Goal: Book appointment/travel/reservation

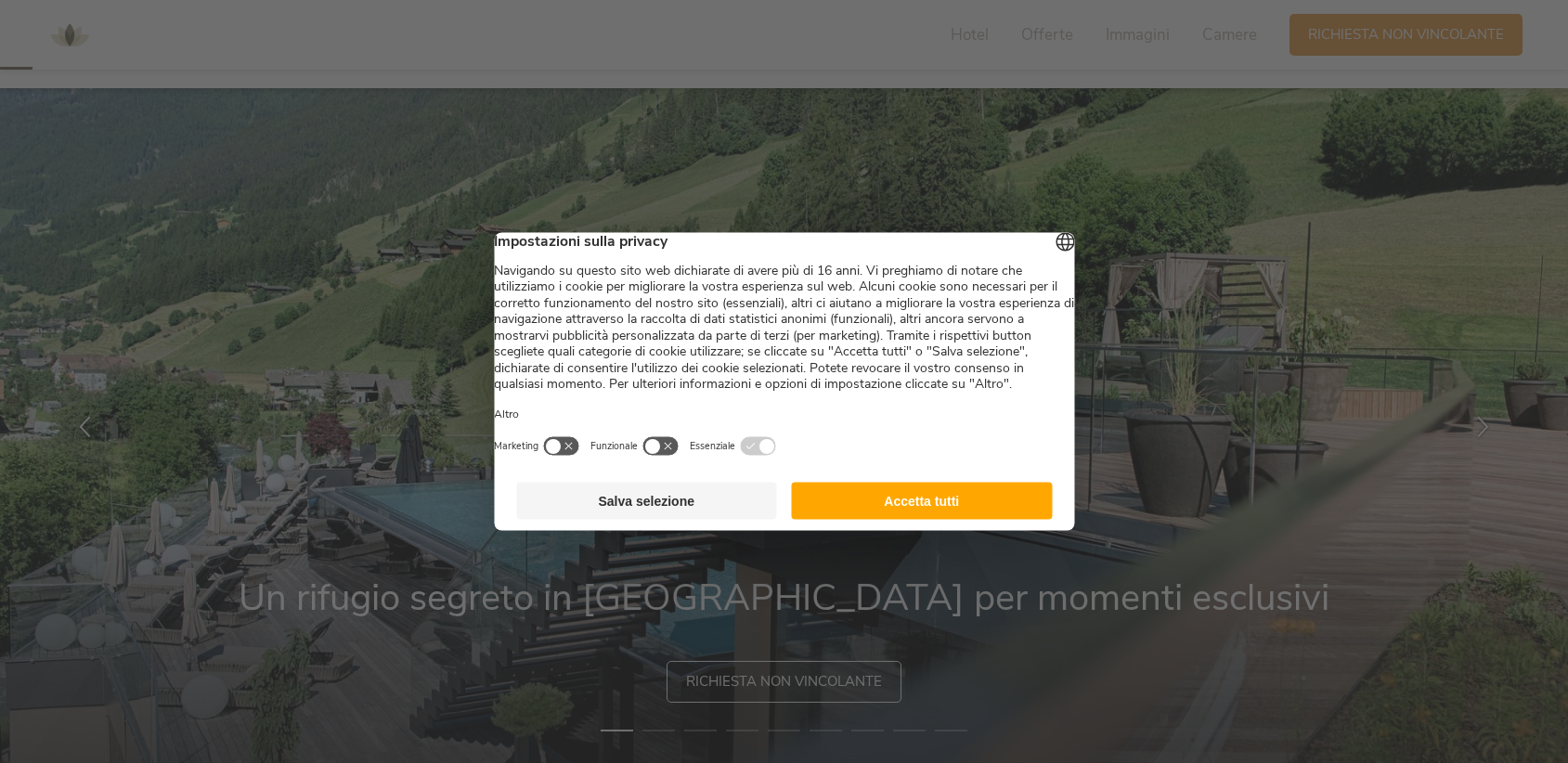
scroll to position [93, 0]
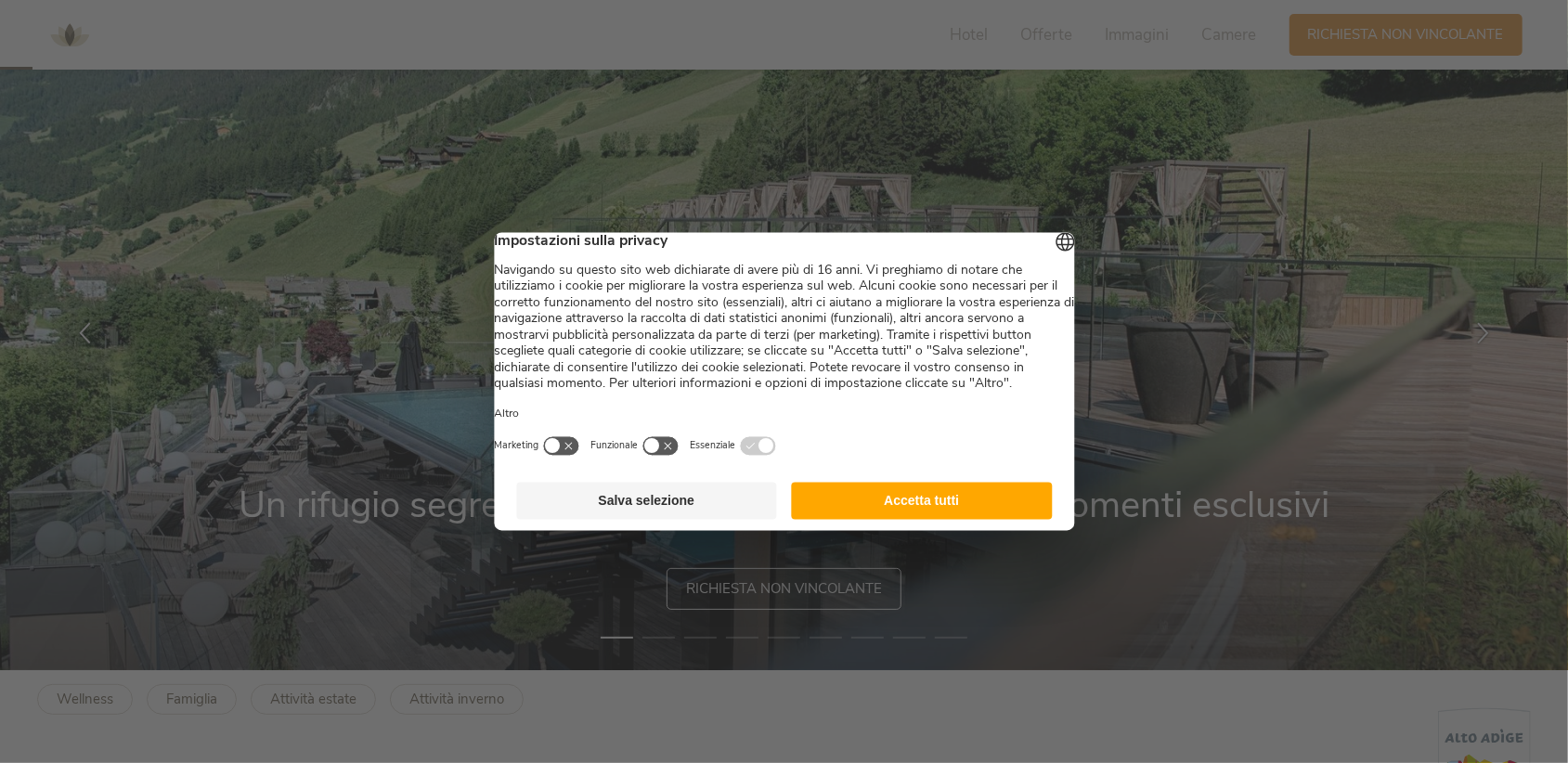
click at [1018, 520] on button "Accetta tutti" at bounding box center [923, 501] width 261 height 37
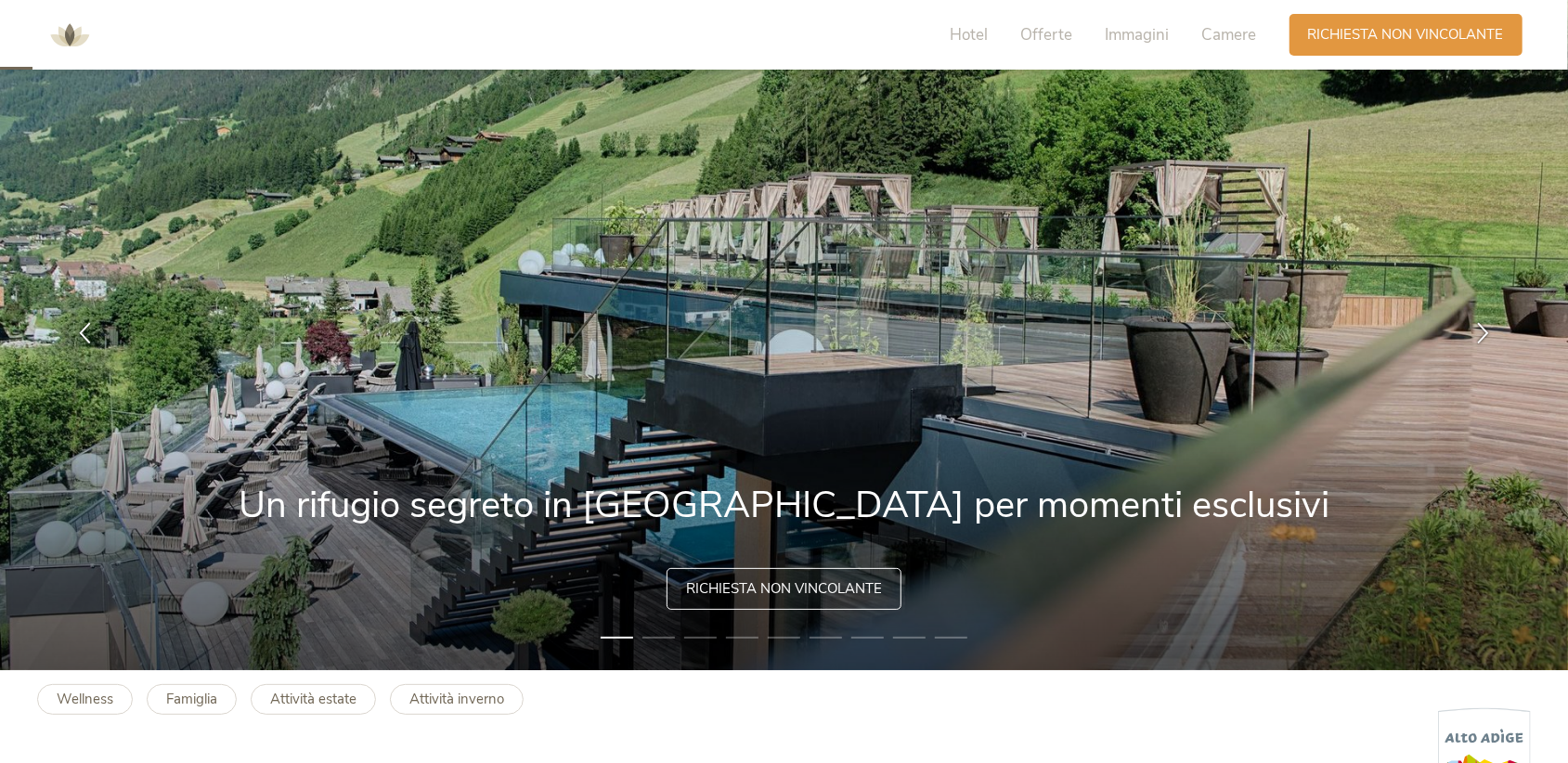
scroll to position [0, 0]
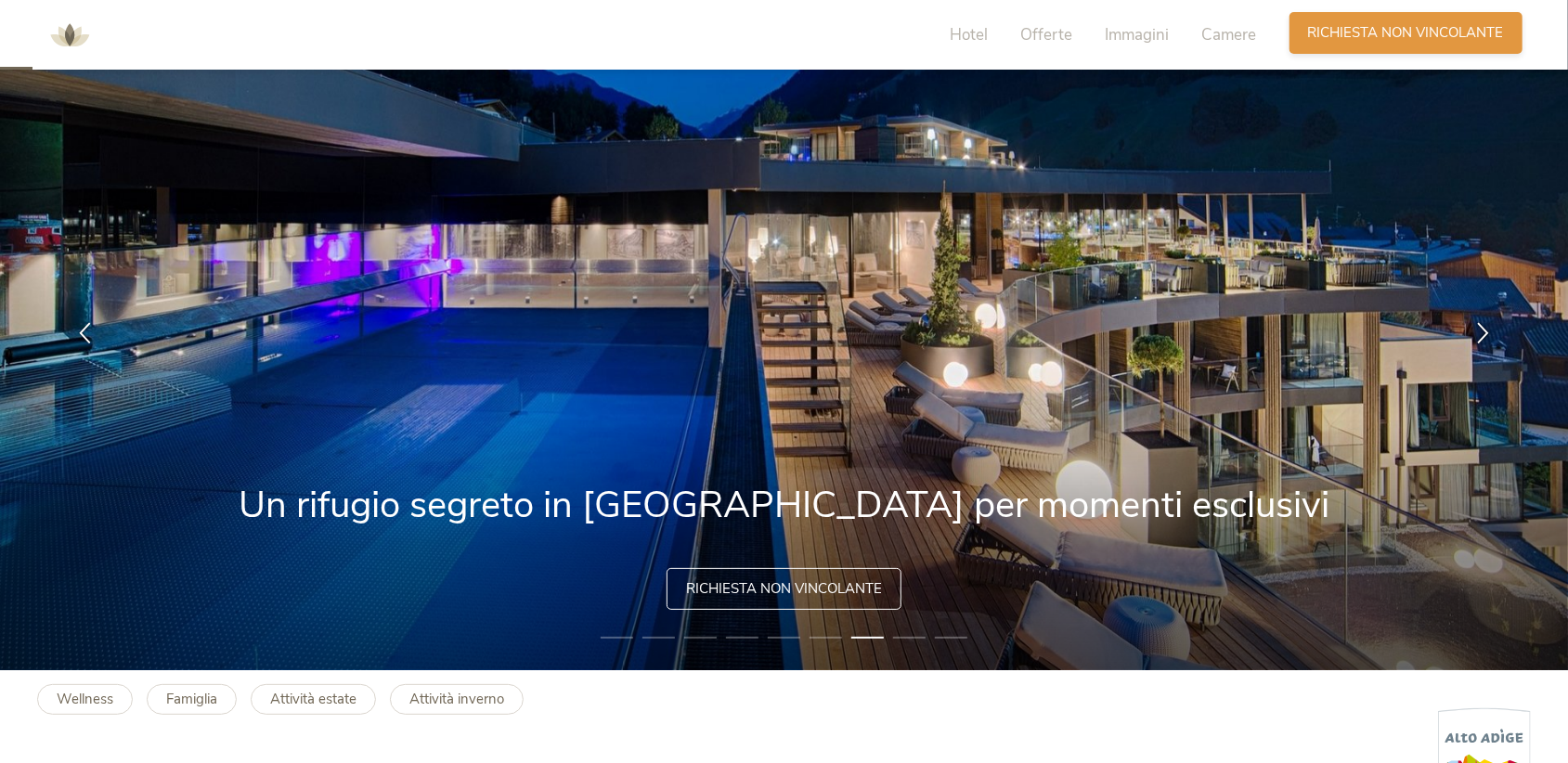
click at [1399, 22] on div "Richiesta Richiesta non vincolante" at bounding box center [1405, 32] width 233 height 42
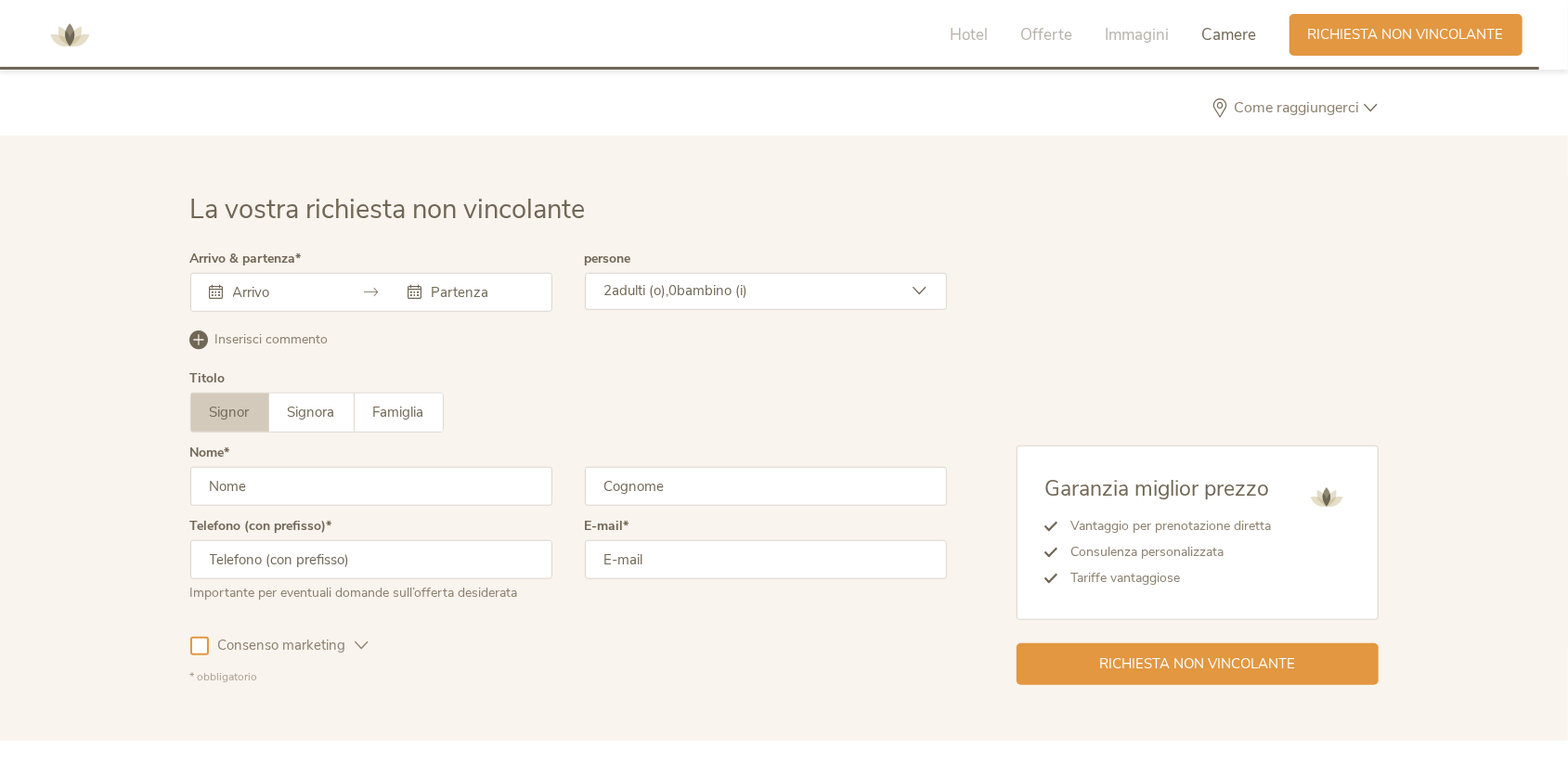
scroll to position [5582, 0]
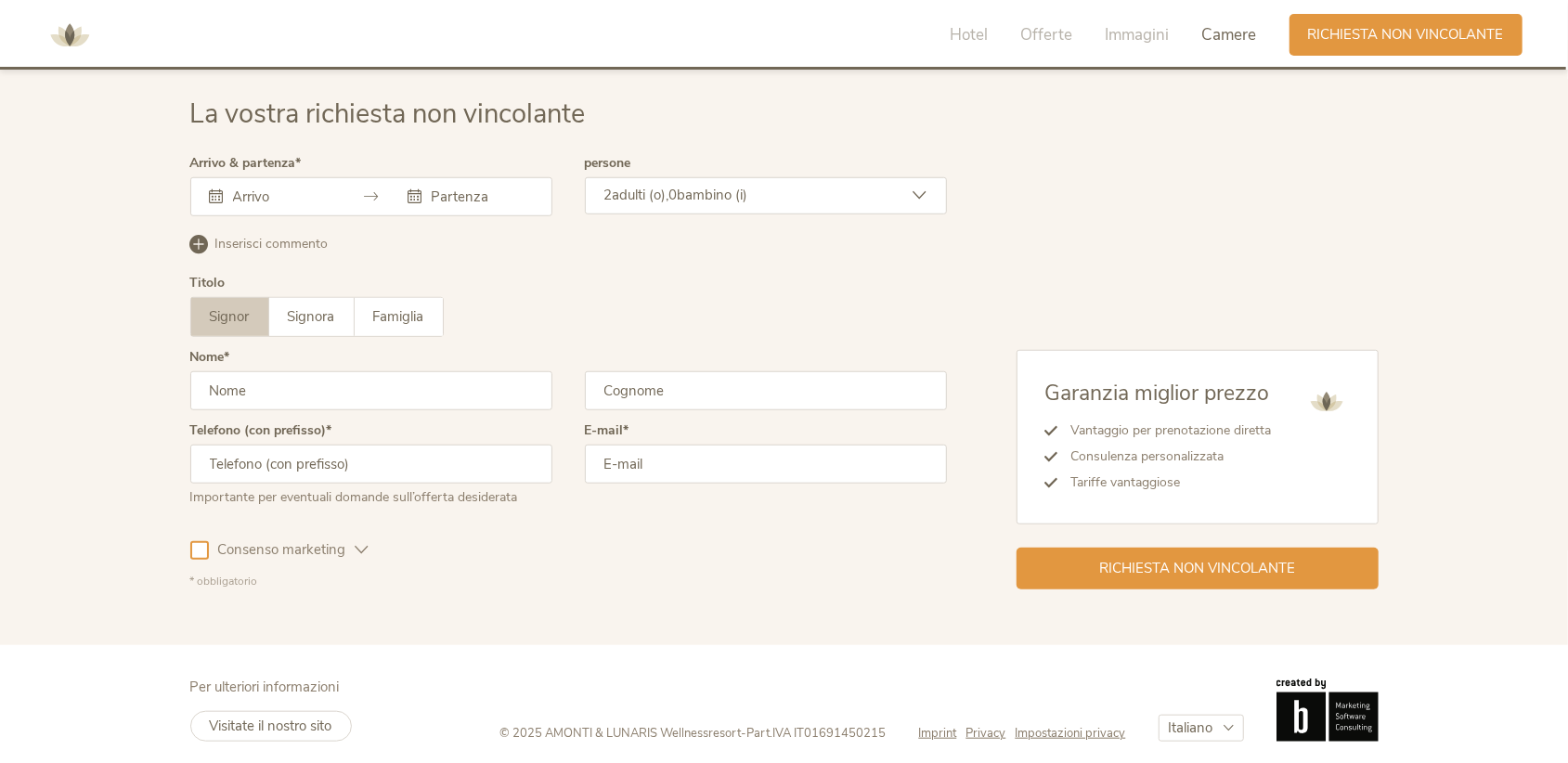
click at [211, 197] on icon at bounding box center [217, 196] width 14 height 14
click at [219, 190] on icon at bounding box center [217, 196] width 14 height 14
click at [213, 193] on icon at bounding box center [217, 196] width 14 height 14
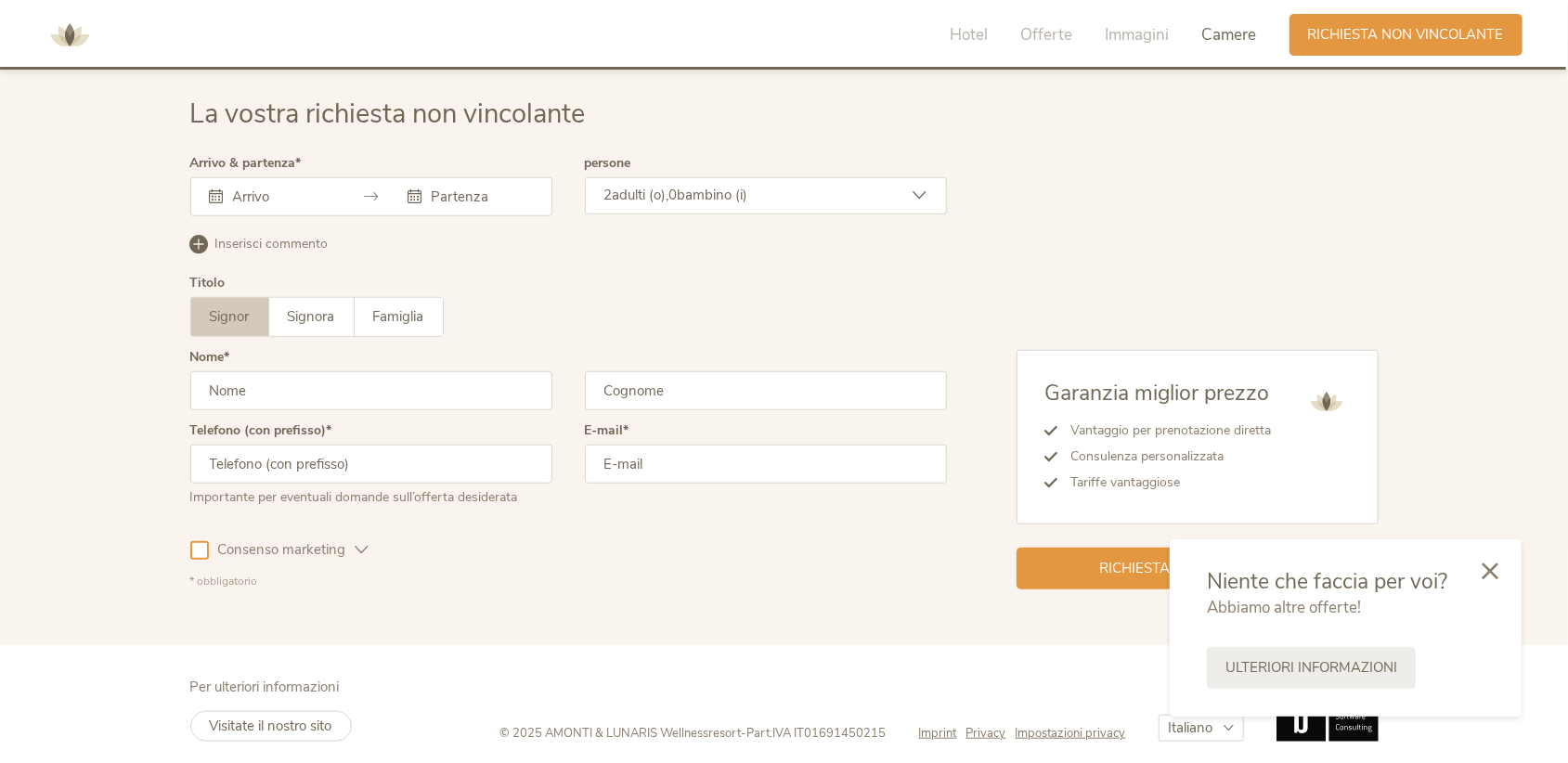
click at [222, 190] on icon at bounding box center [217, 196] width 14 height 14
click at [216, 190] on icon at bounding box center [217, 196] width 14 height 14
click at [349, 198] on div at bounding box center [371, 196] width 362 height 39
click at [219, 193] on icon at bounding box center [217, 196] width 14 height 14
click at [252, 190] on input "text" at bounding box center [281, 196] width 105 height 18
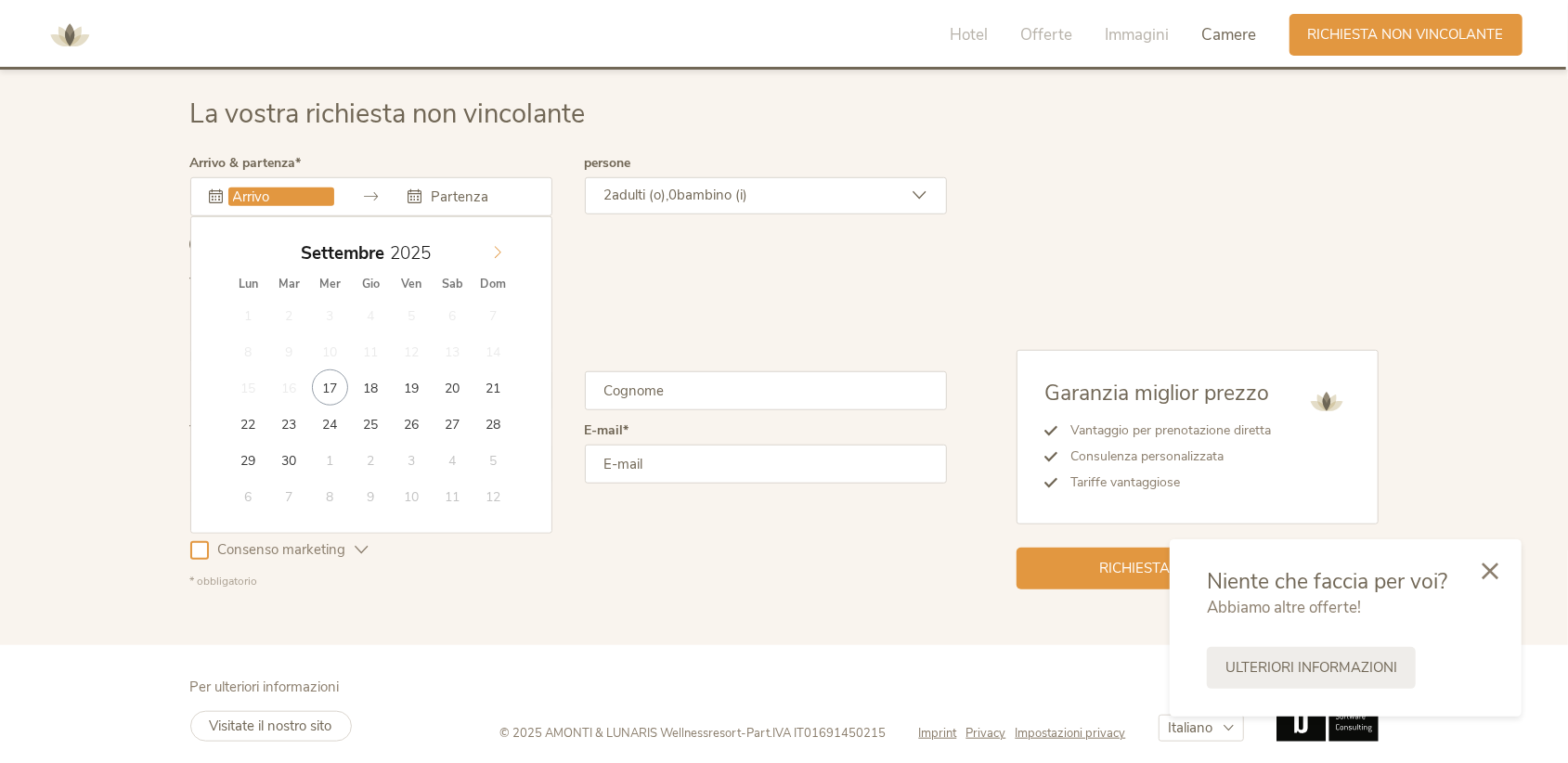
click at [493, 246] on icon at bounding box center [497, 251] width 13 height 13
type input "2026"
click at [493, 246] on icon at bounding box center [497, 251] width 13 height 13
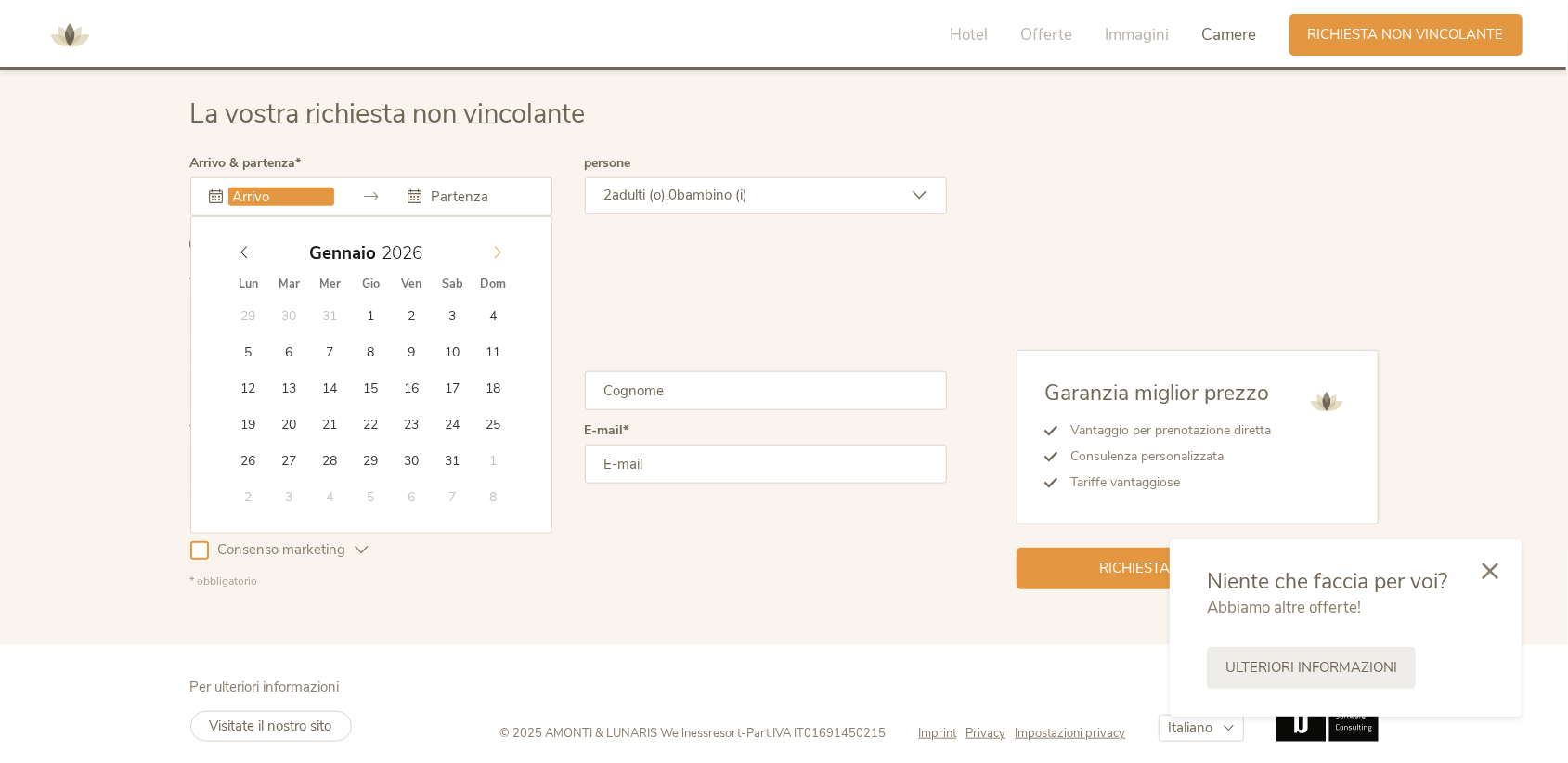
click at [493, 246] on icon at bounding box center [497, 251] width 13 height 13
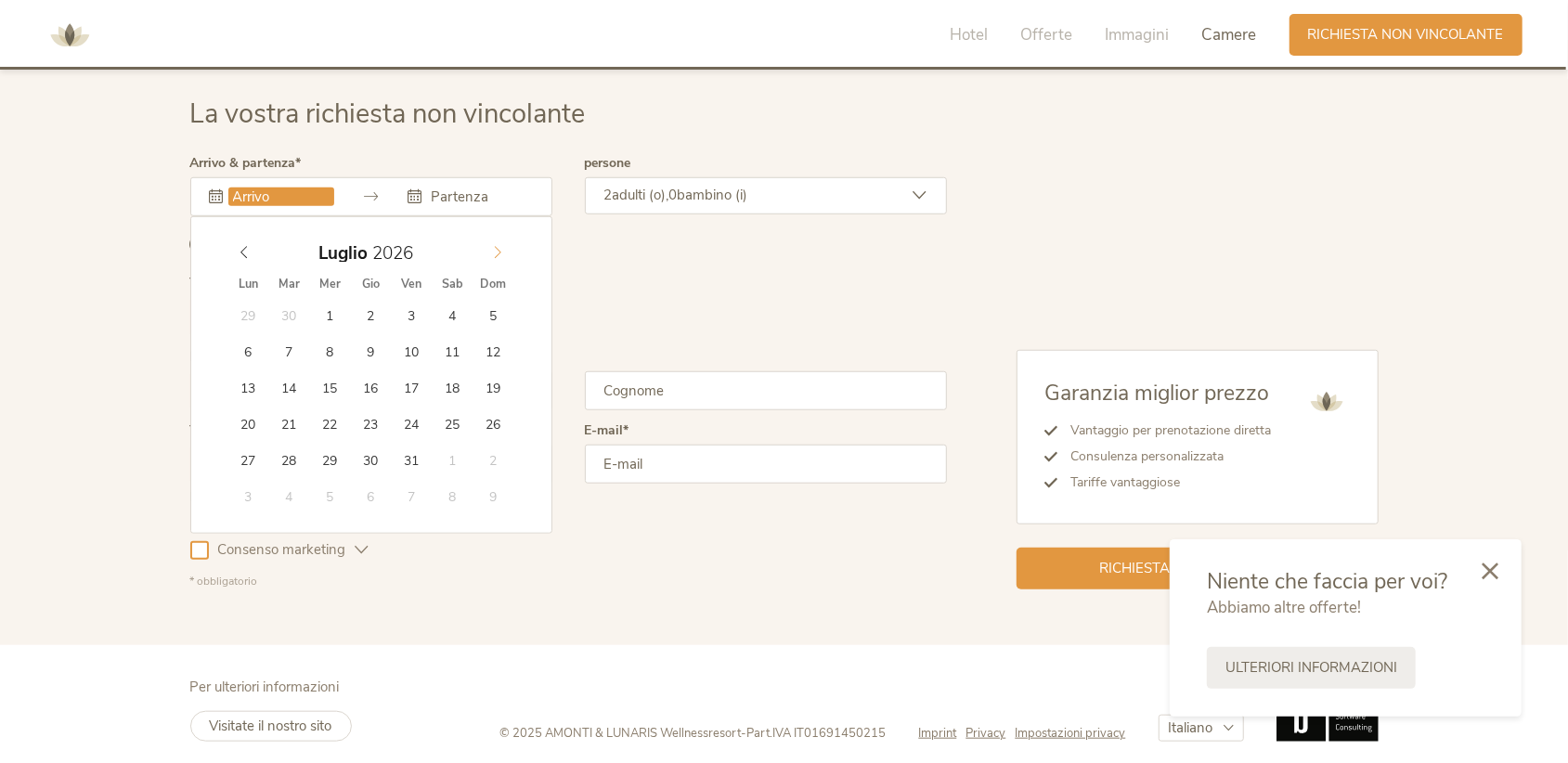
click at [493, 246] on icon at bounding box center [497, 251] width 13 height 13
type input "04.07.2026"
type input "2026"
type input "11.07.2026"
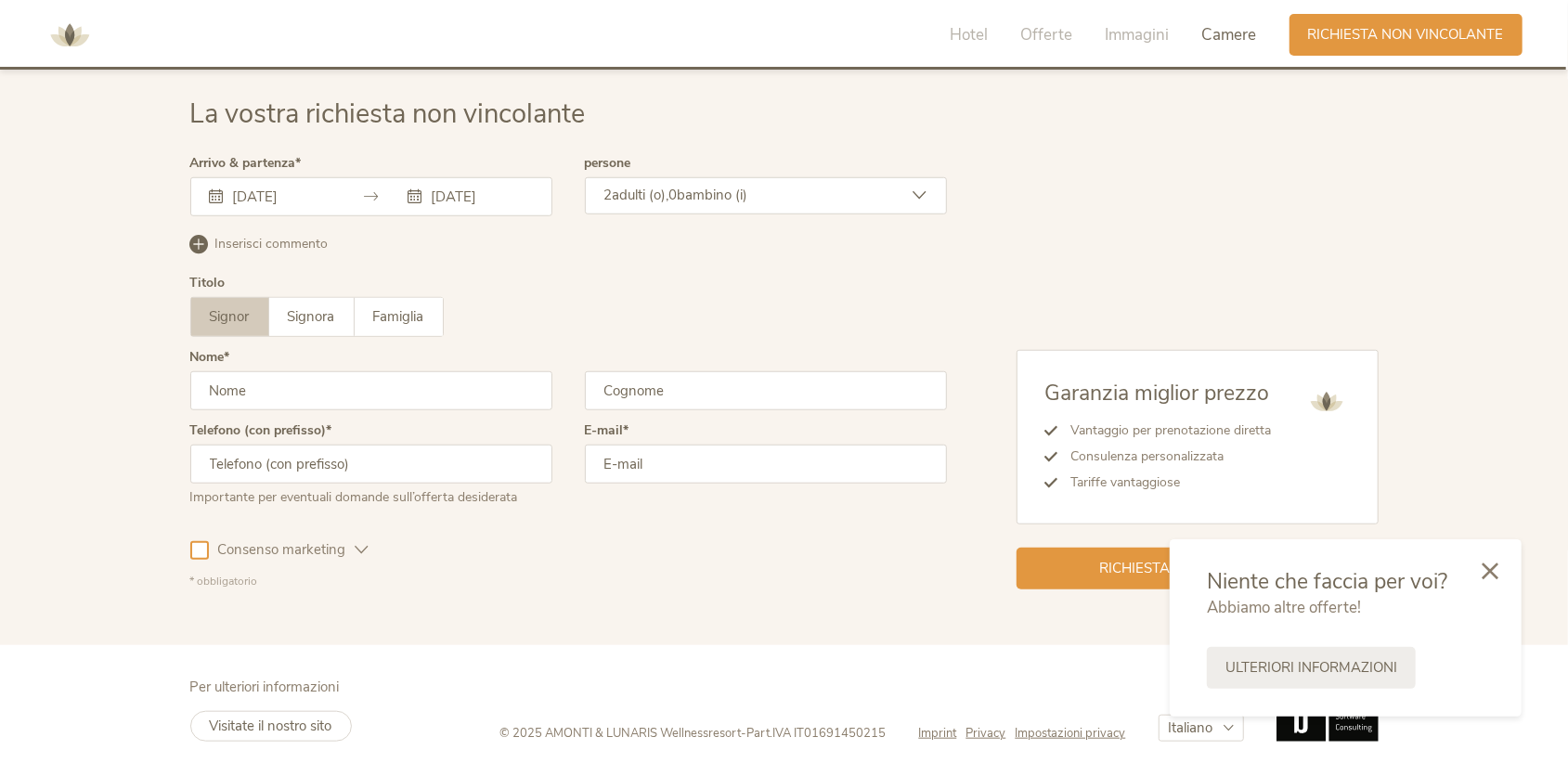
click at [651, 199] on span "adulti (o)," at bounding box center [641, 194] width 57 height 18
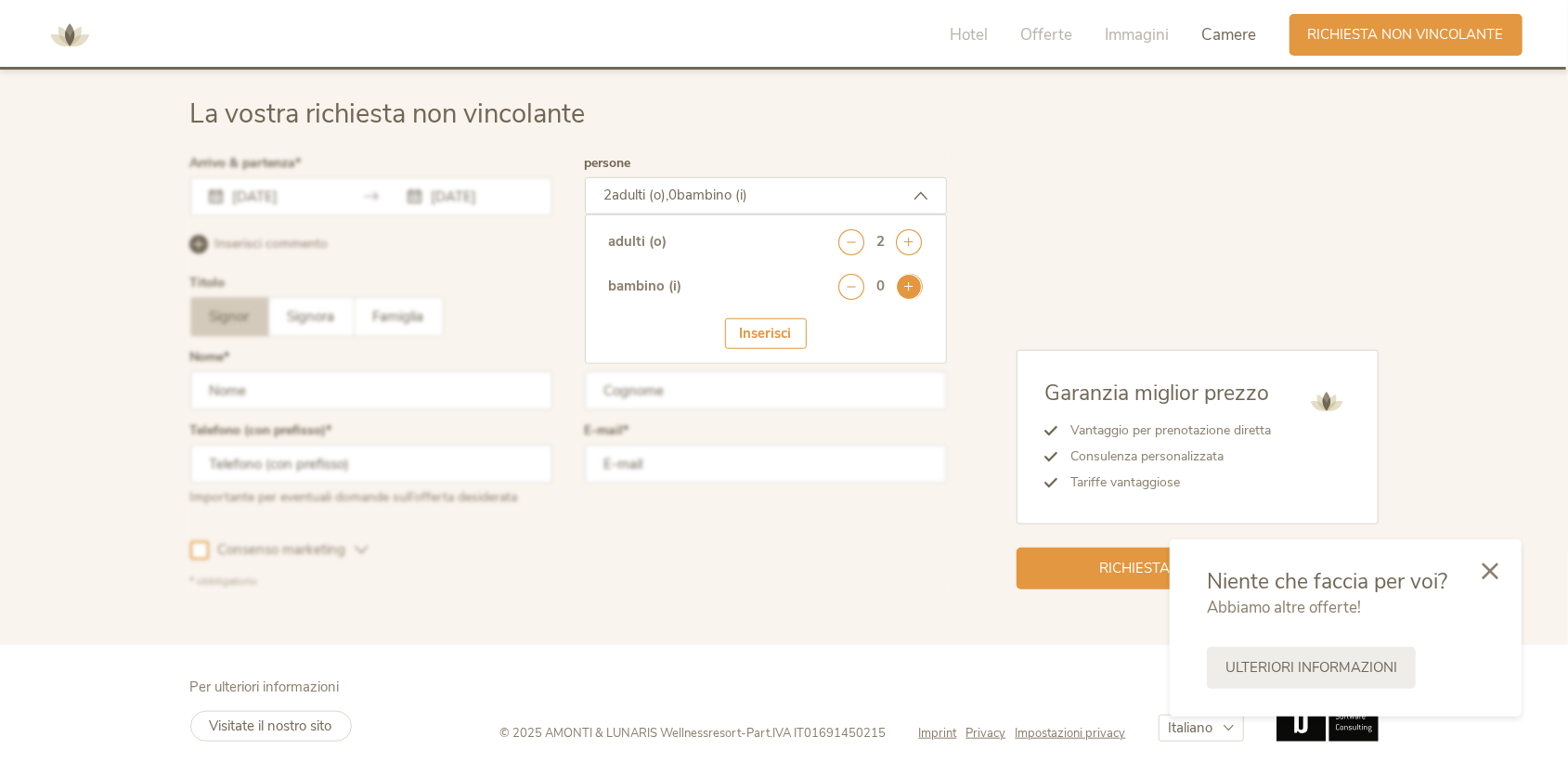
click at [903, 274] on icon at bounding box center [909, 286] width 26 height 26
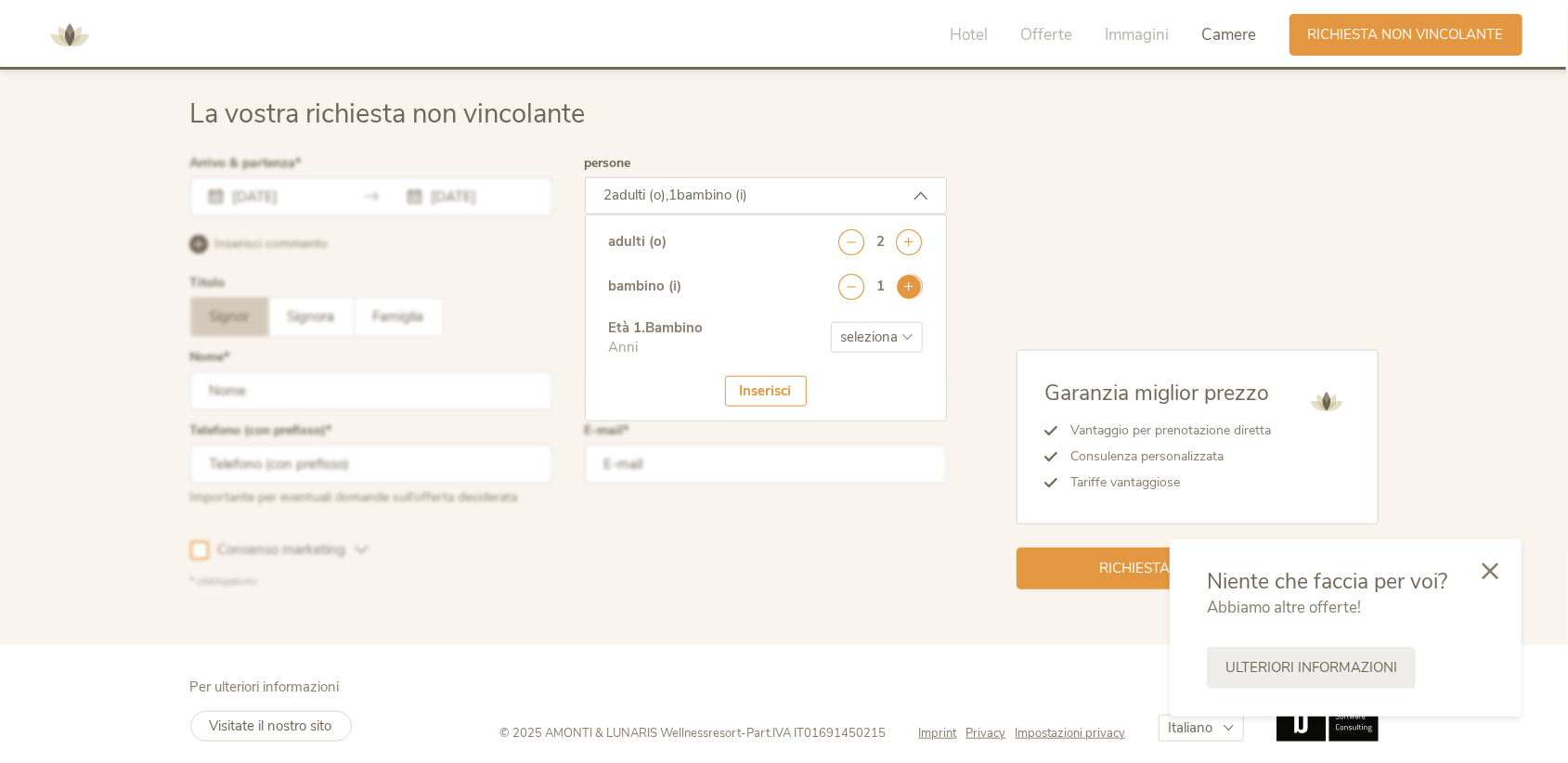
click at [903, 274] on icon at bounding box center [909, 286] width 26 height 26
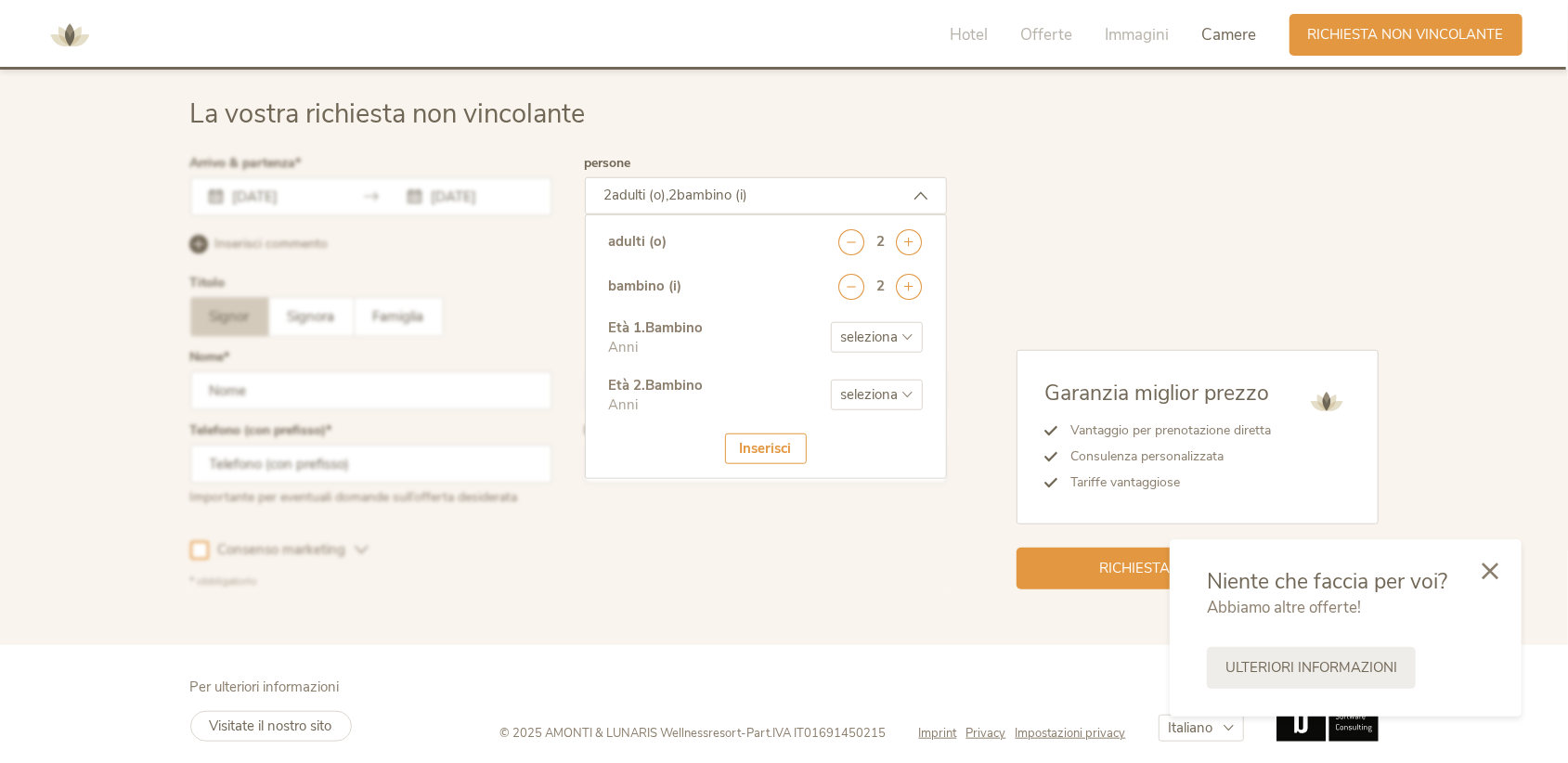
click at [897, 329] on select "seleziona 0 1 2 3 4 5 6 7 8 9 10 11 12 13 14 15 16 17" at bounding box center [876, 337] width 92 height 31
select select "7"
click at [831, 322] on select "seleziona 0 1 2 3 4 5 6 7 8 9 10 11 12 13 14 15 16 17" at bounding box center [876, 337] width 92 height 31
click at [884, 390] on select "seleziona 0 1 2 3 4 5 6 7 8 9 10 11 12 13 14 15 16 17" at bounding box center [876, 396] width 92 height 31
select select "4"
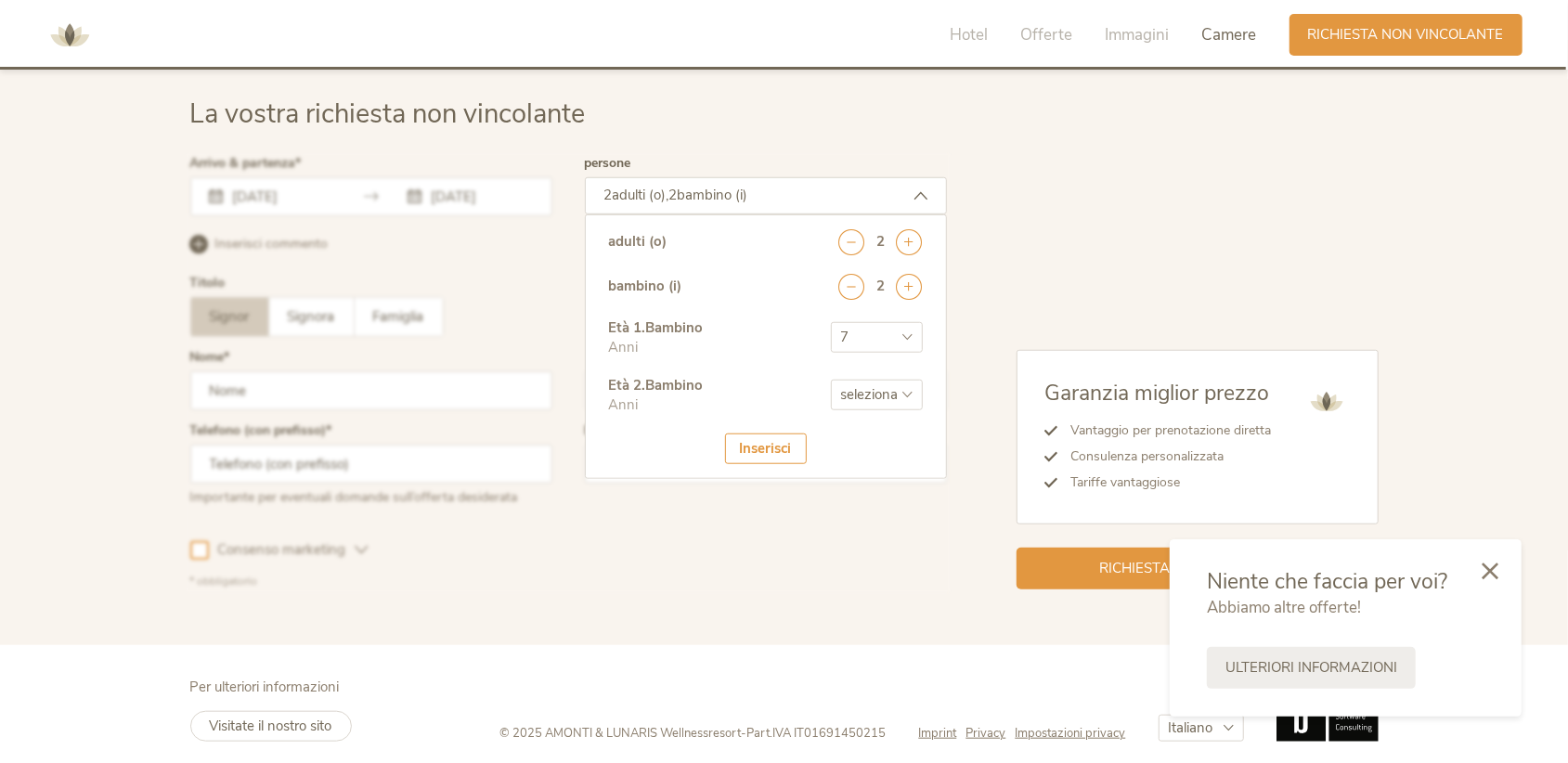
click at [831, 380] on select "seleziona 0 1 2 3 4 5 6 7 8 9 10 11 12 13 14 15 16 17" at bounding box center [876, 396] width 92 height 31
click at [751, 454] on div "Inserisci" at bounding box center [766, 449] width 81 height 31
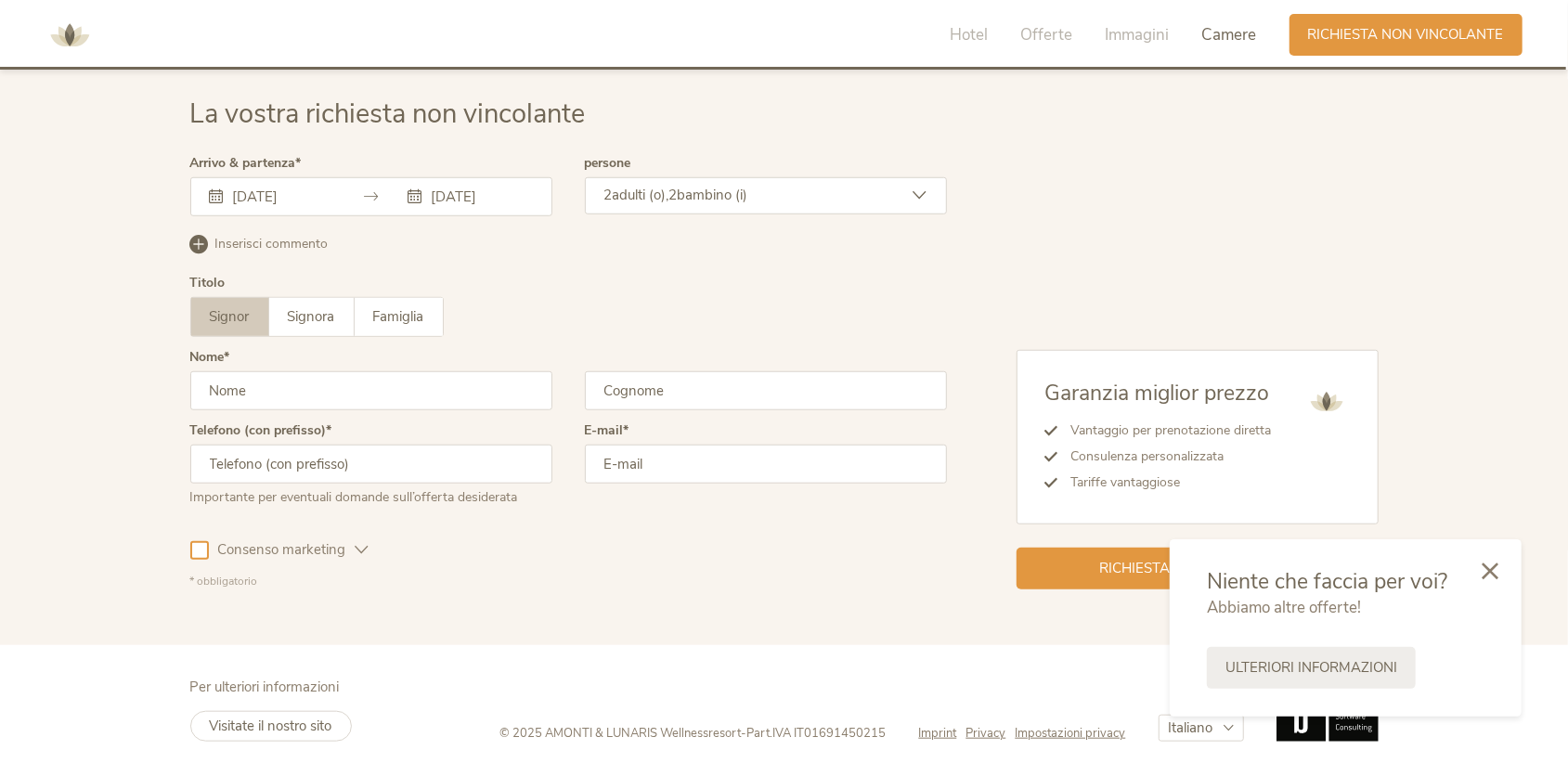
click at [351, 397] on input "text" at bounding box center [371, 391] width 362 height 39
type input "silvia"
type input "Azzanesi"
type input "+393209559713"
type input "silvia.azza@yahoo.it"
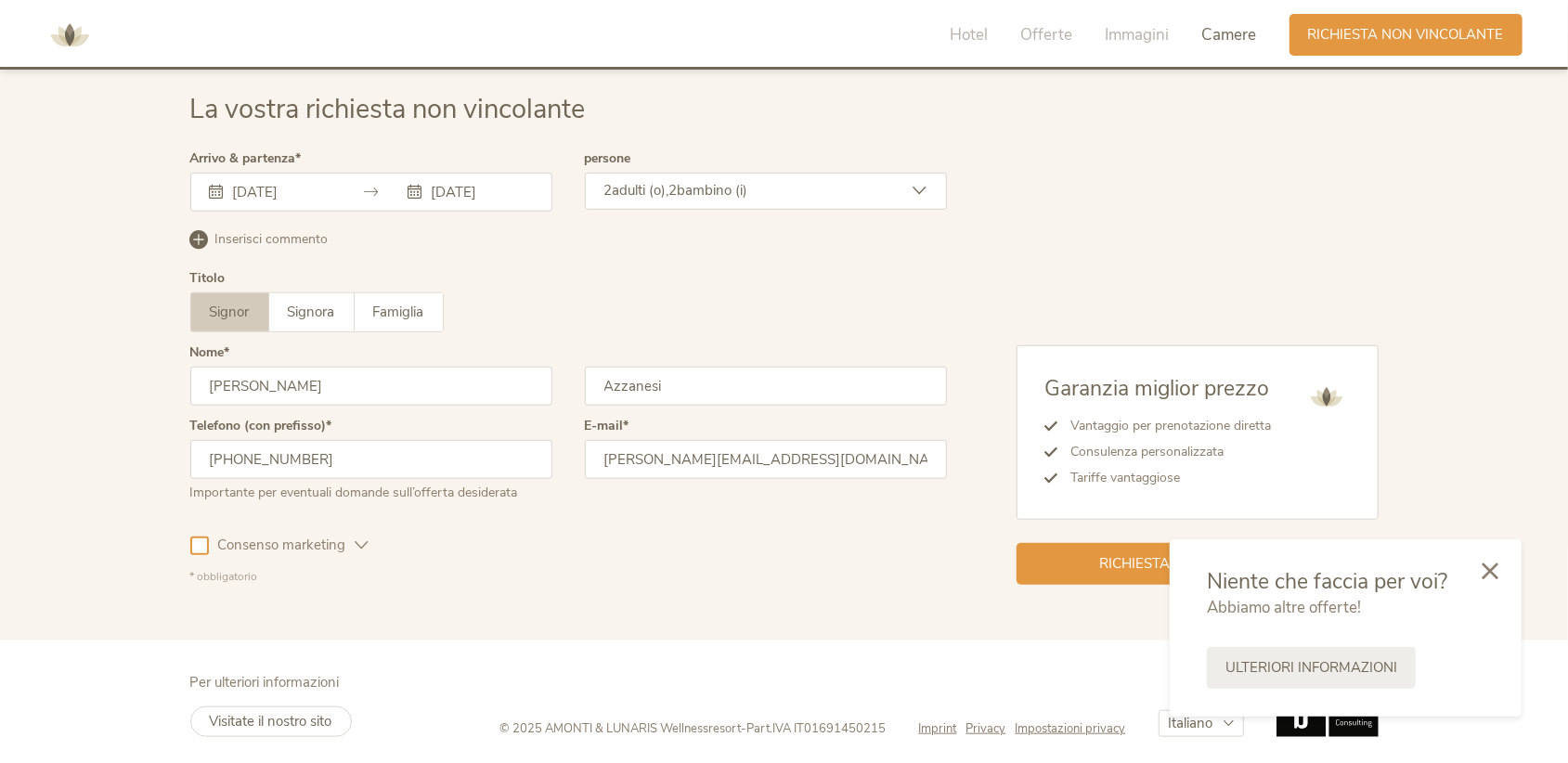
scroll to position [5589, 0]
click at [1496, 572] on icon at bounding box center [1490, 569] width 16 height 16
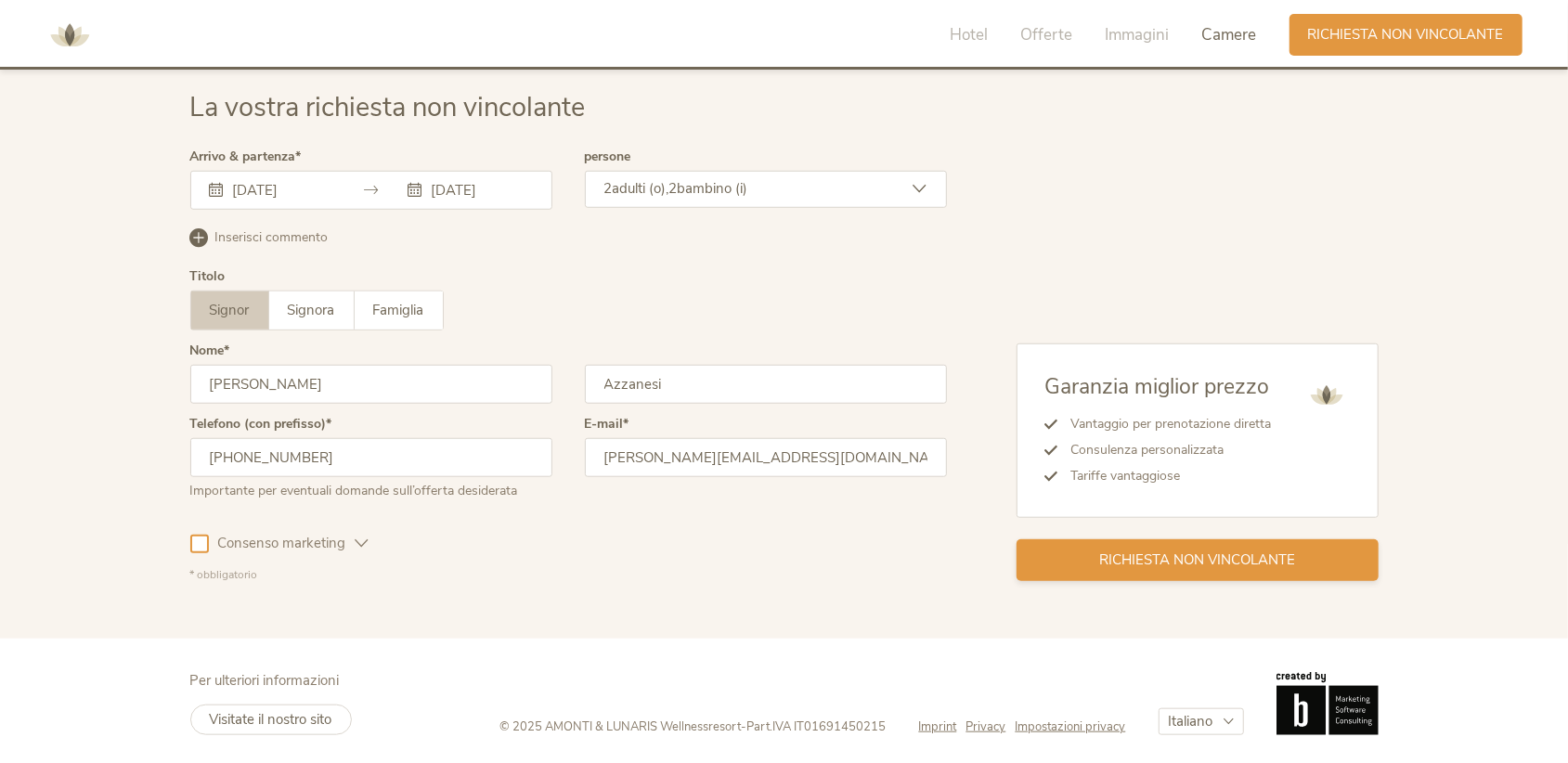
click at [1072, 557] on div "Richiesta non vincolante" at bounding box center [1198, 560] width 362 height 42
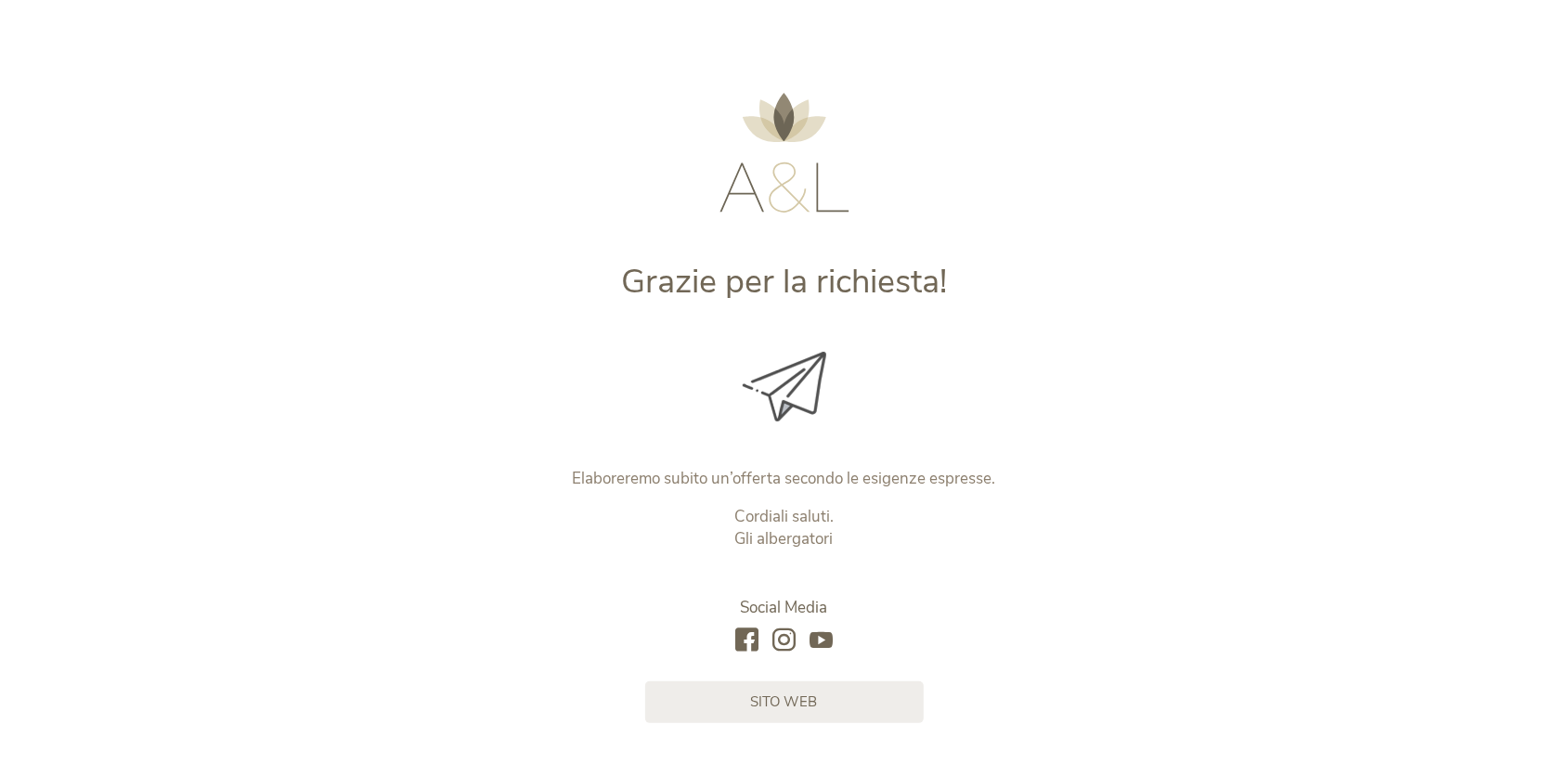
click at [785, 186] on img at bounding box center [784, 153] width 130 height 120
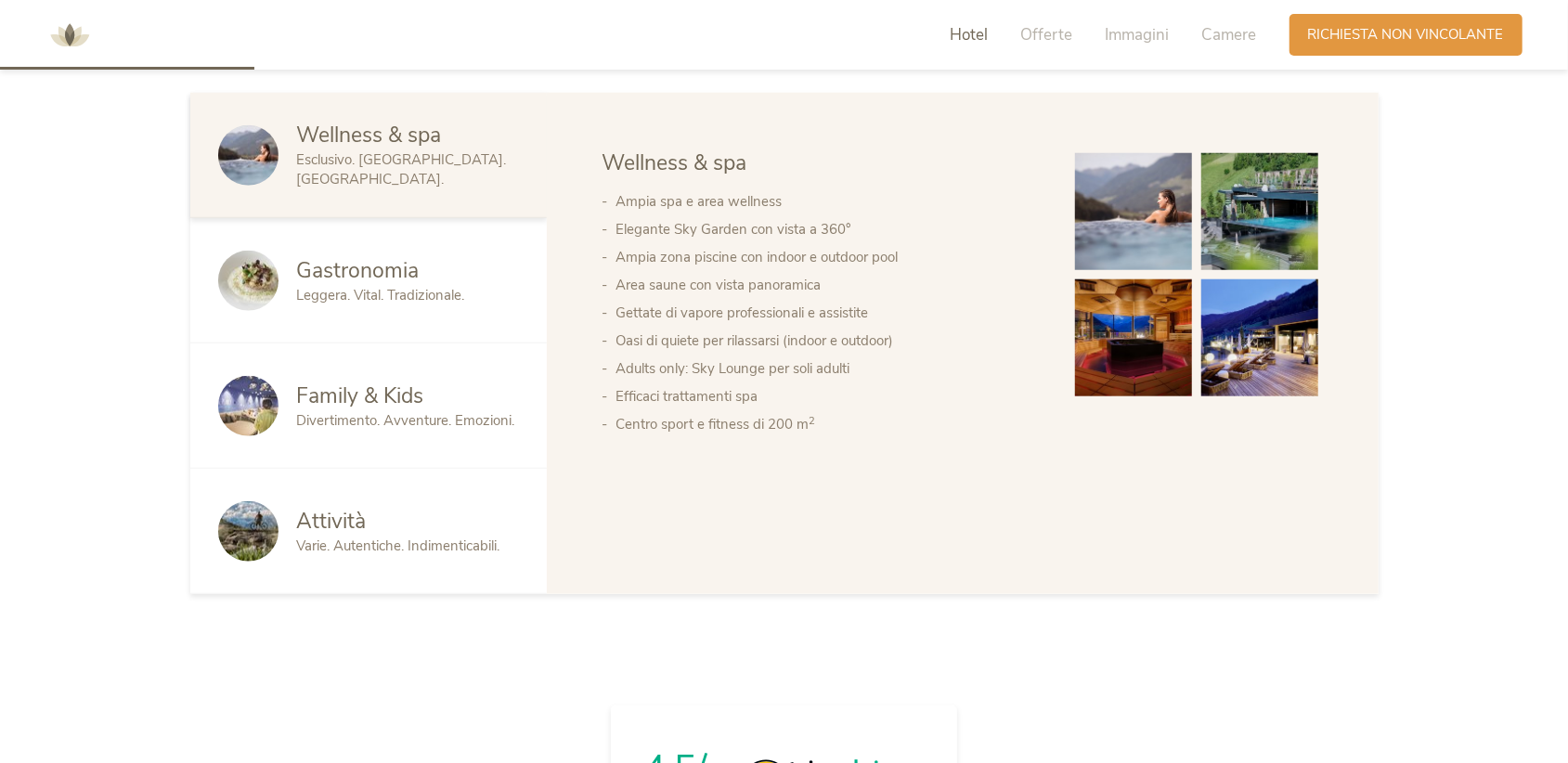
scroll to position [1114, 0]
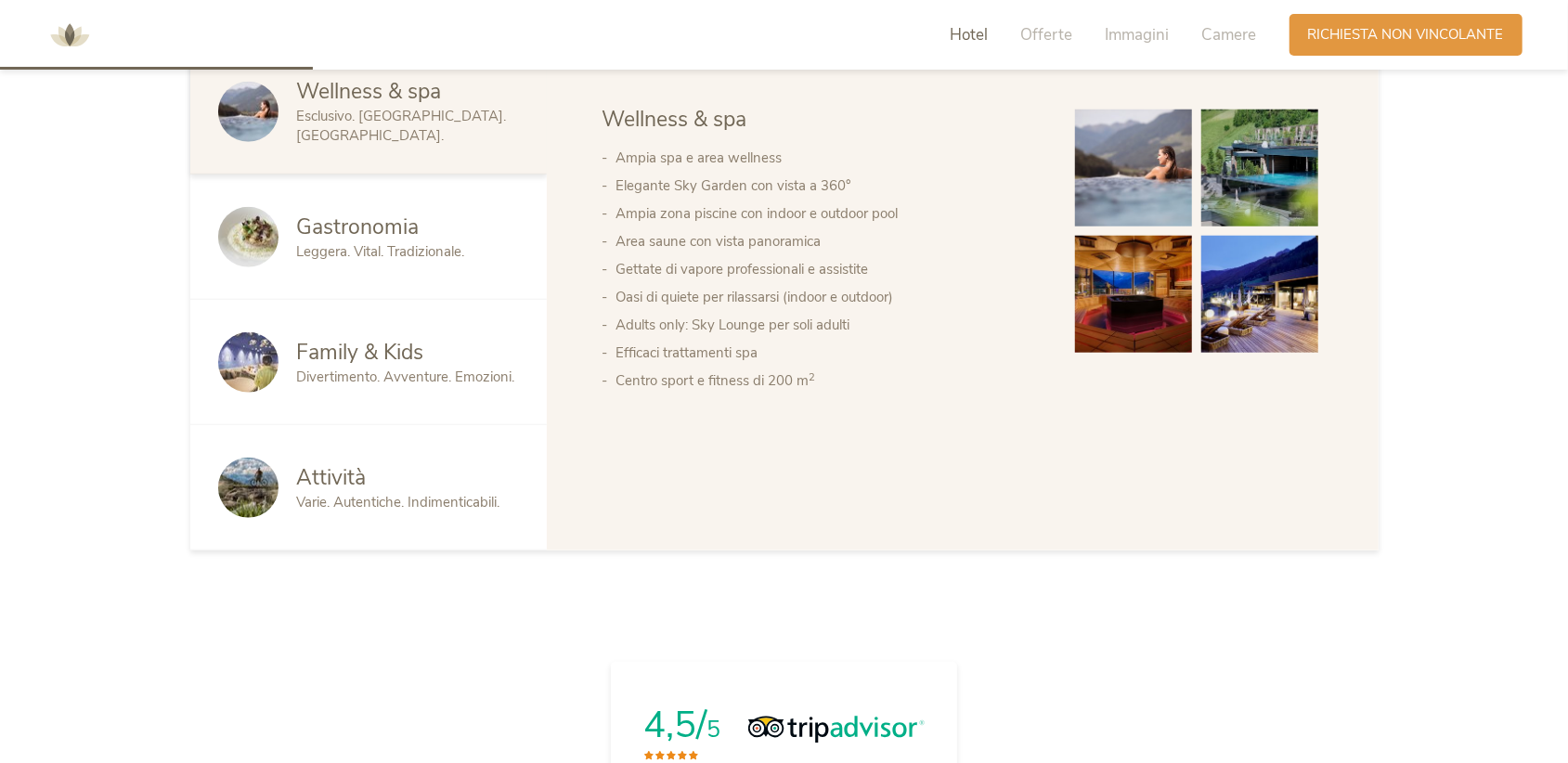
click at [392, 239] on span "Gastronomia" at bounding box center [358, 227] width 123 height 29
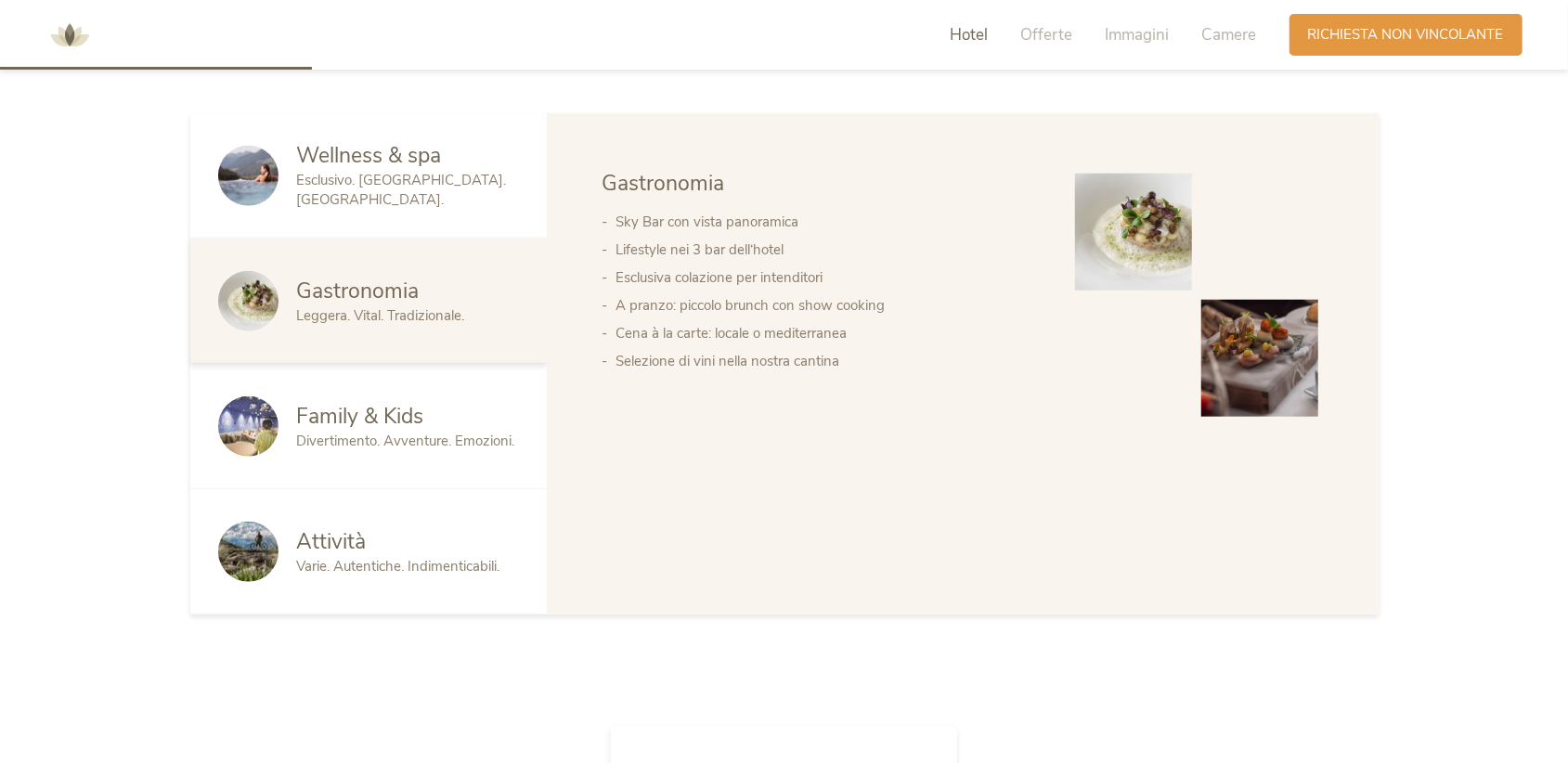
scroll to position [1021, 0]
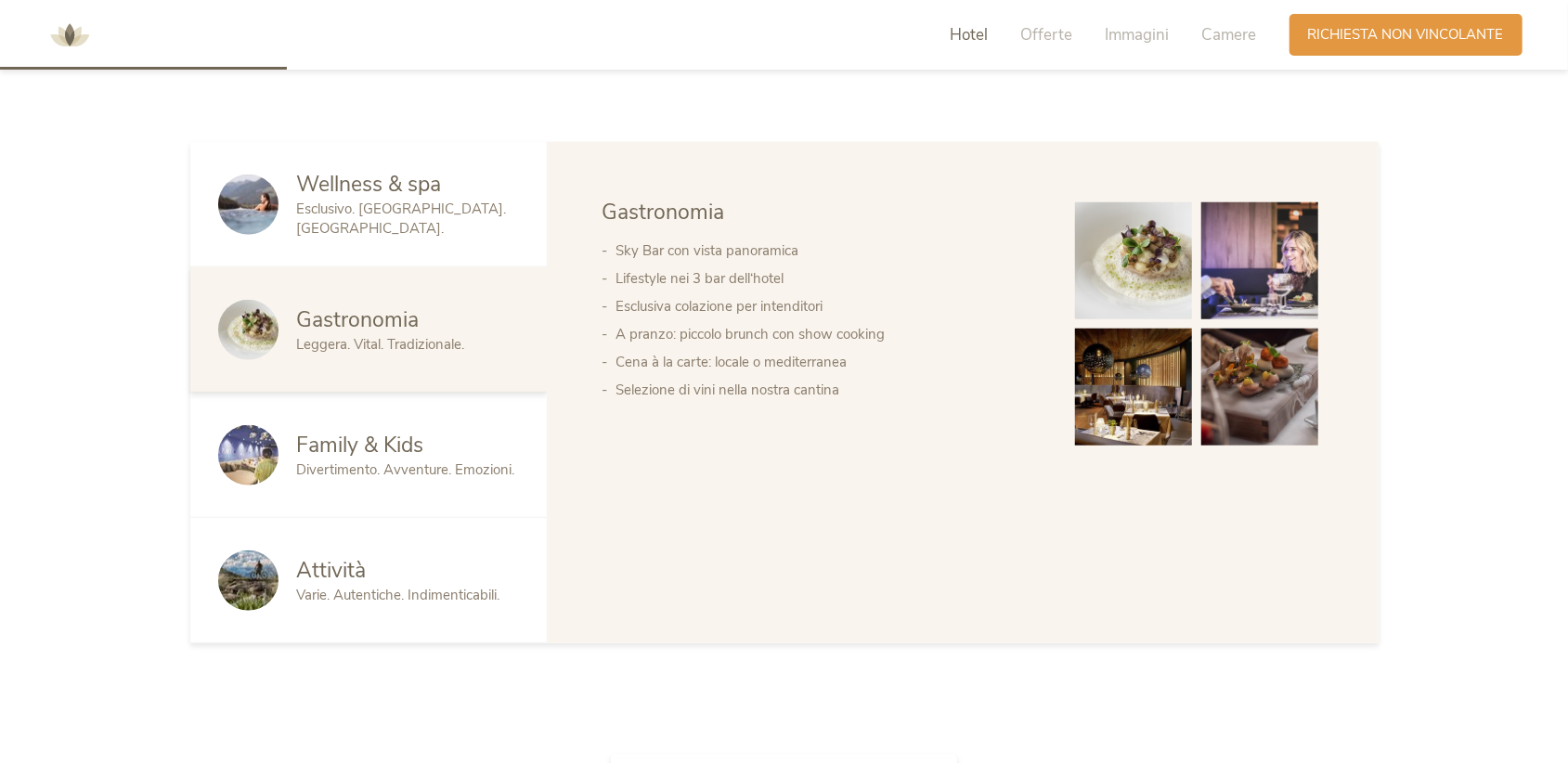
click at [452, 449] on div "Family & Kids" at bounding box center [407, 445] width 222 height 30
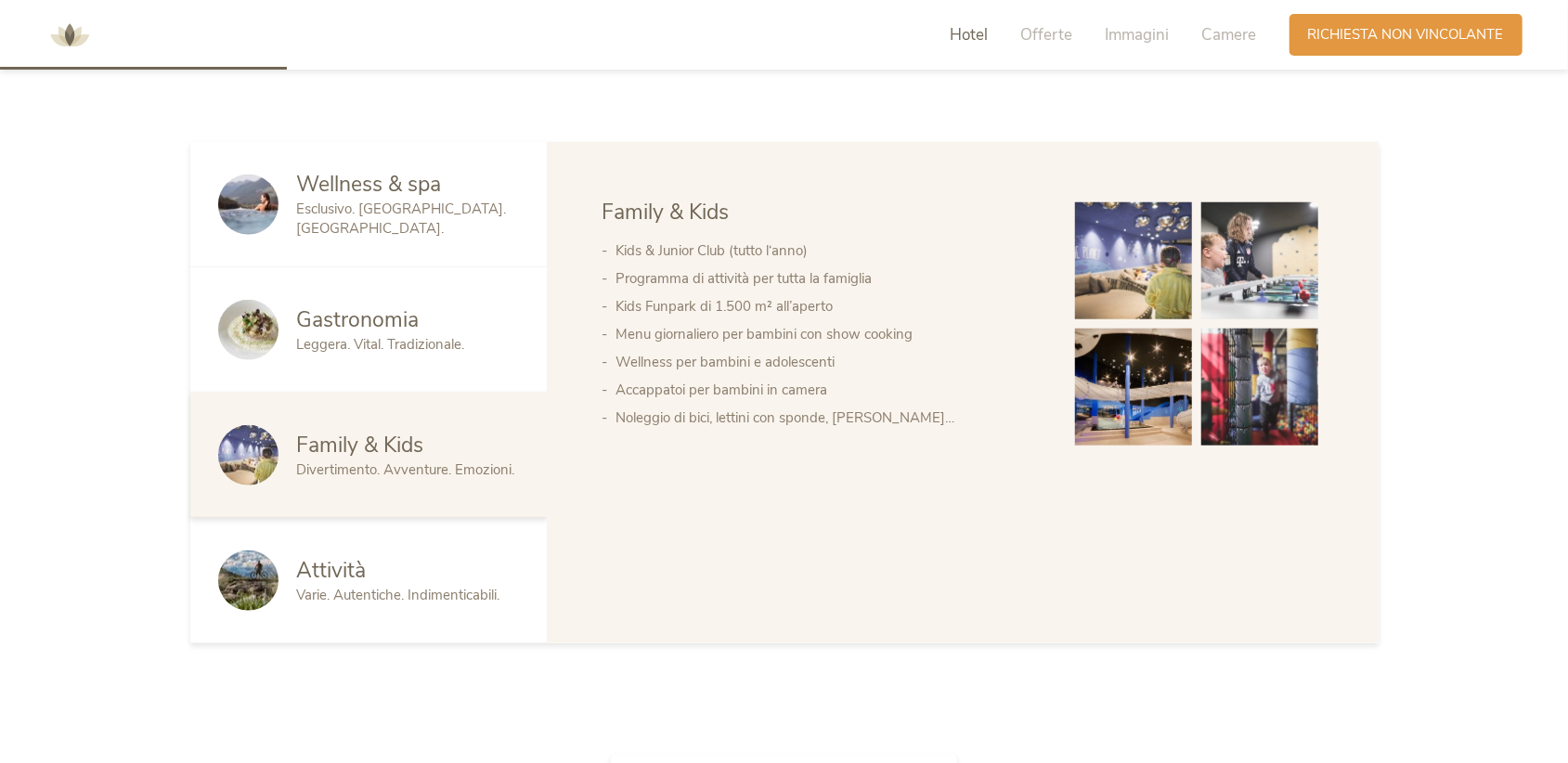
click at [492, 569] on div "Attività" at bounding box center [407, 571] width 222 height 30
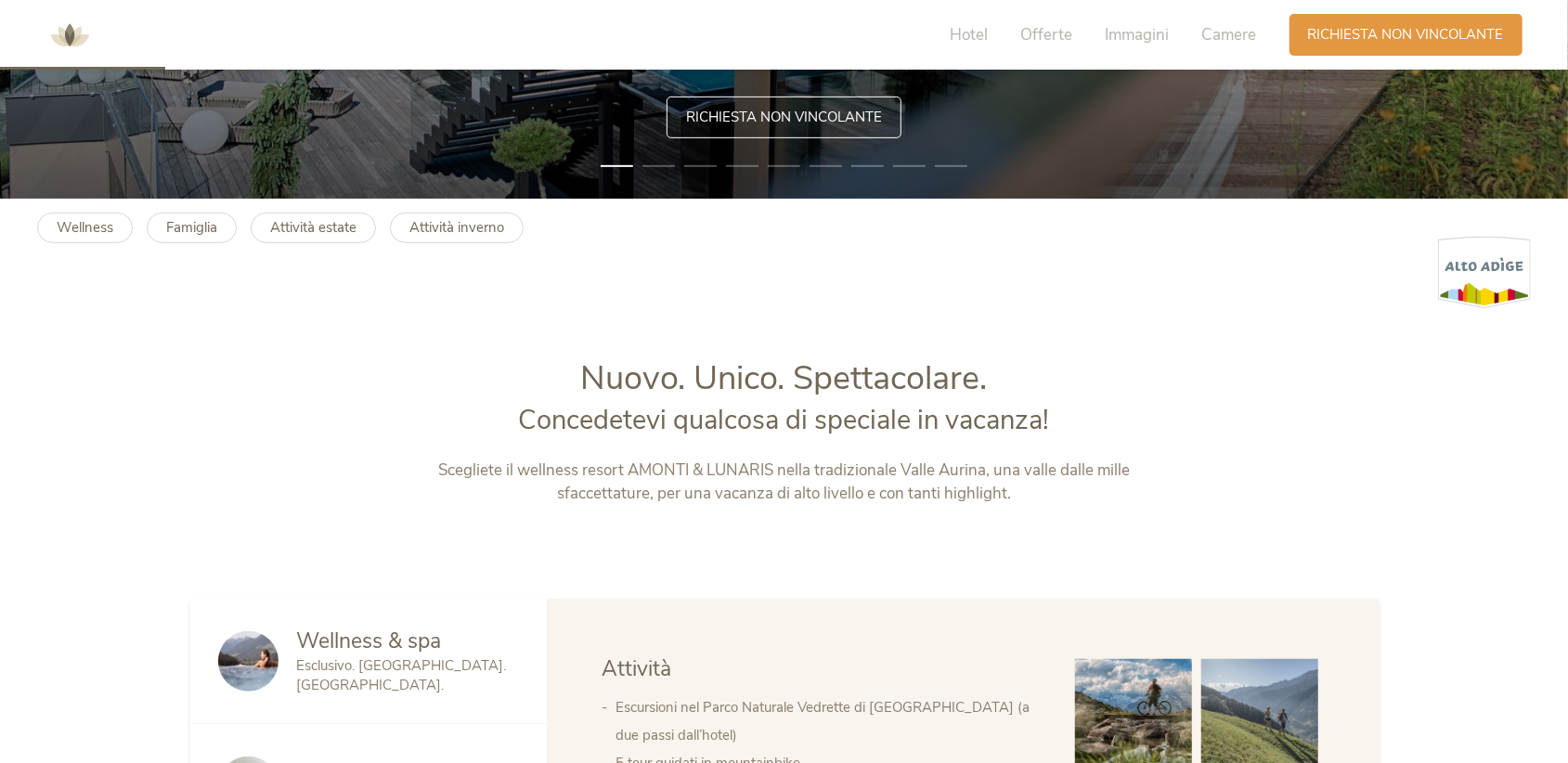
scroll to position [557, 0]
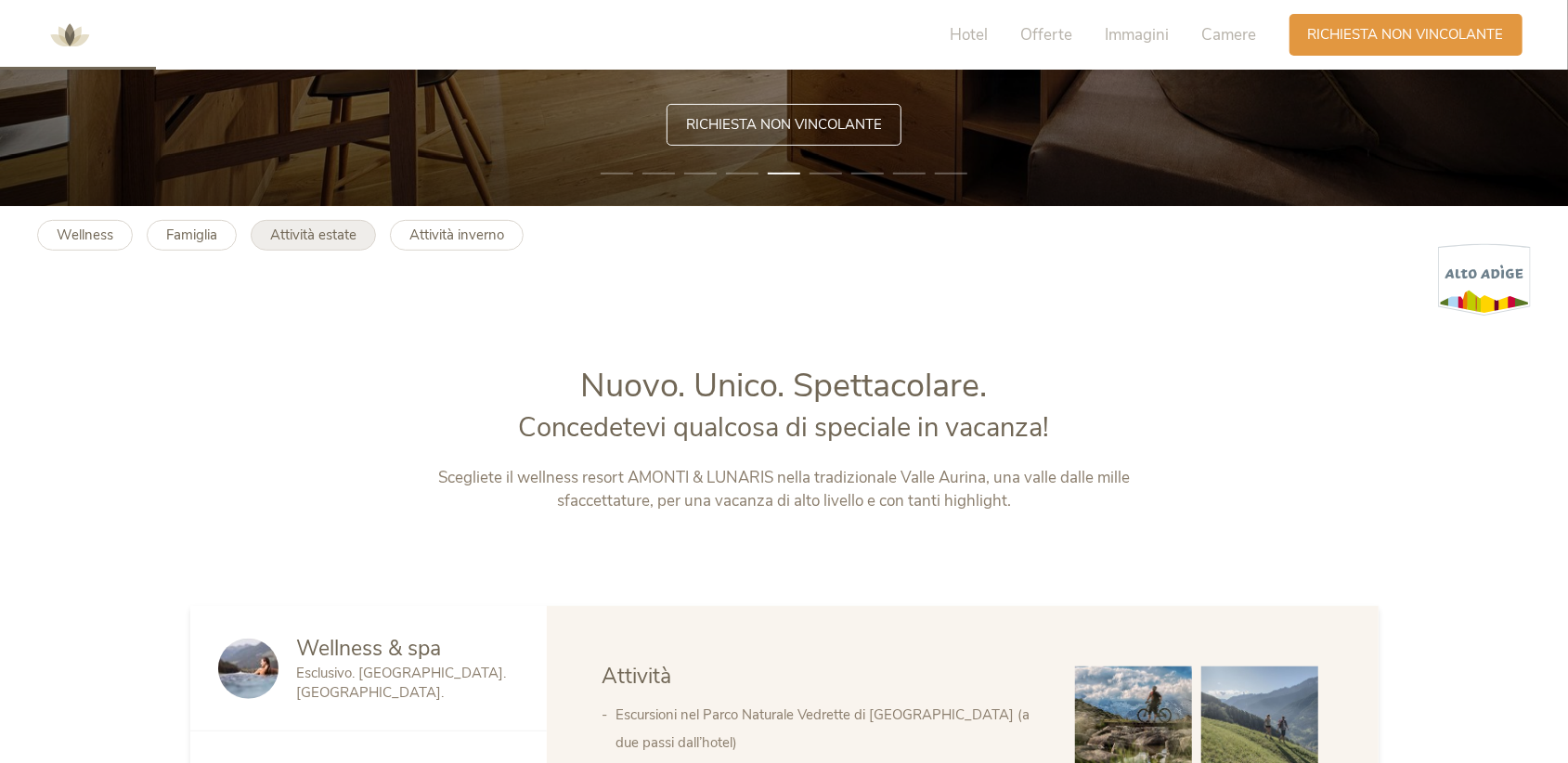
click at [299, 234] on b "Attività estate" at bounding box center [312, 234] width 86 height 18
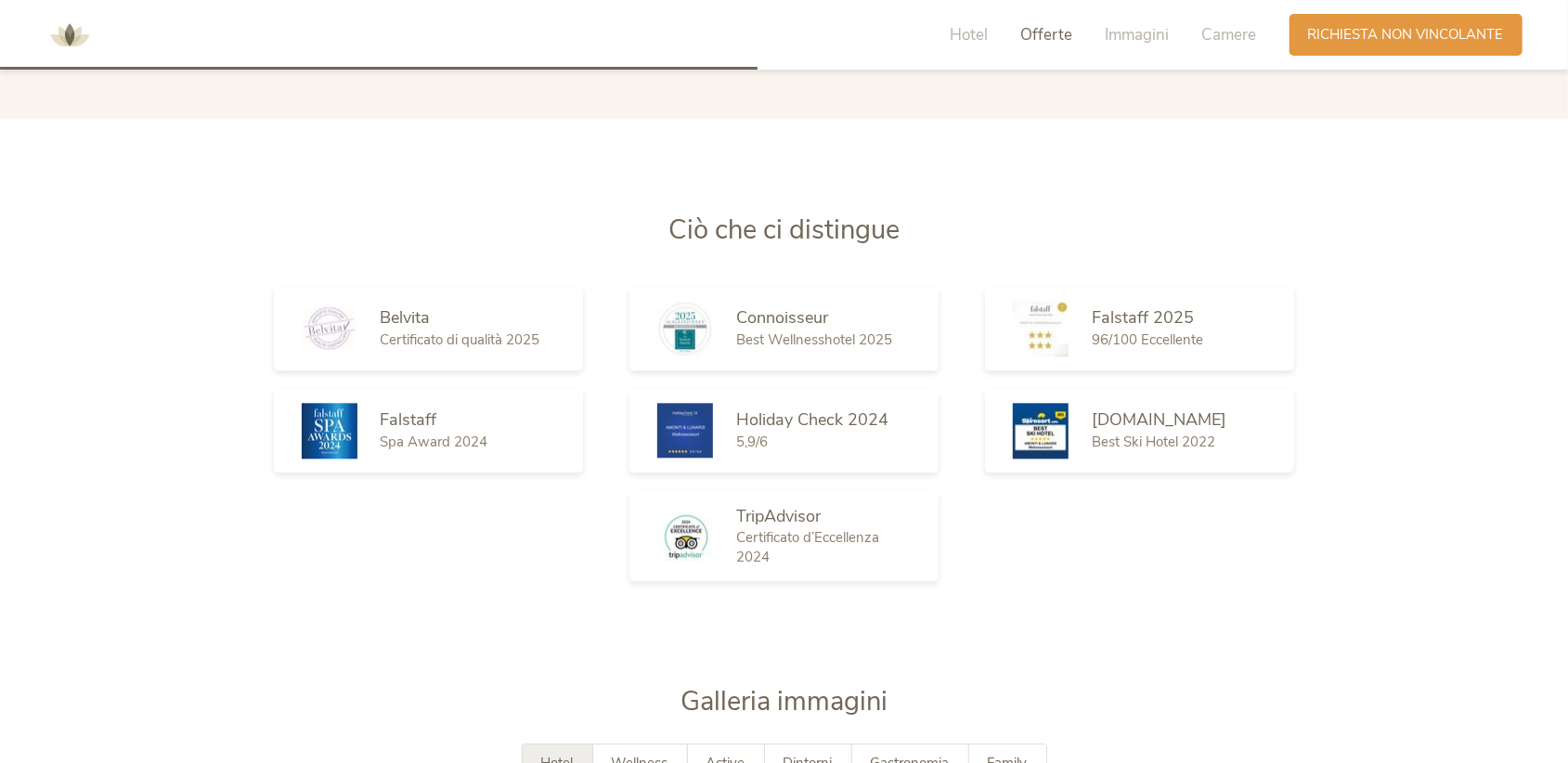
scroll to position [2135, 0]
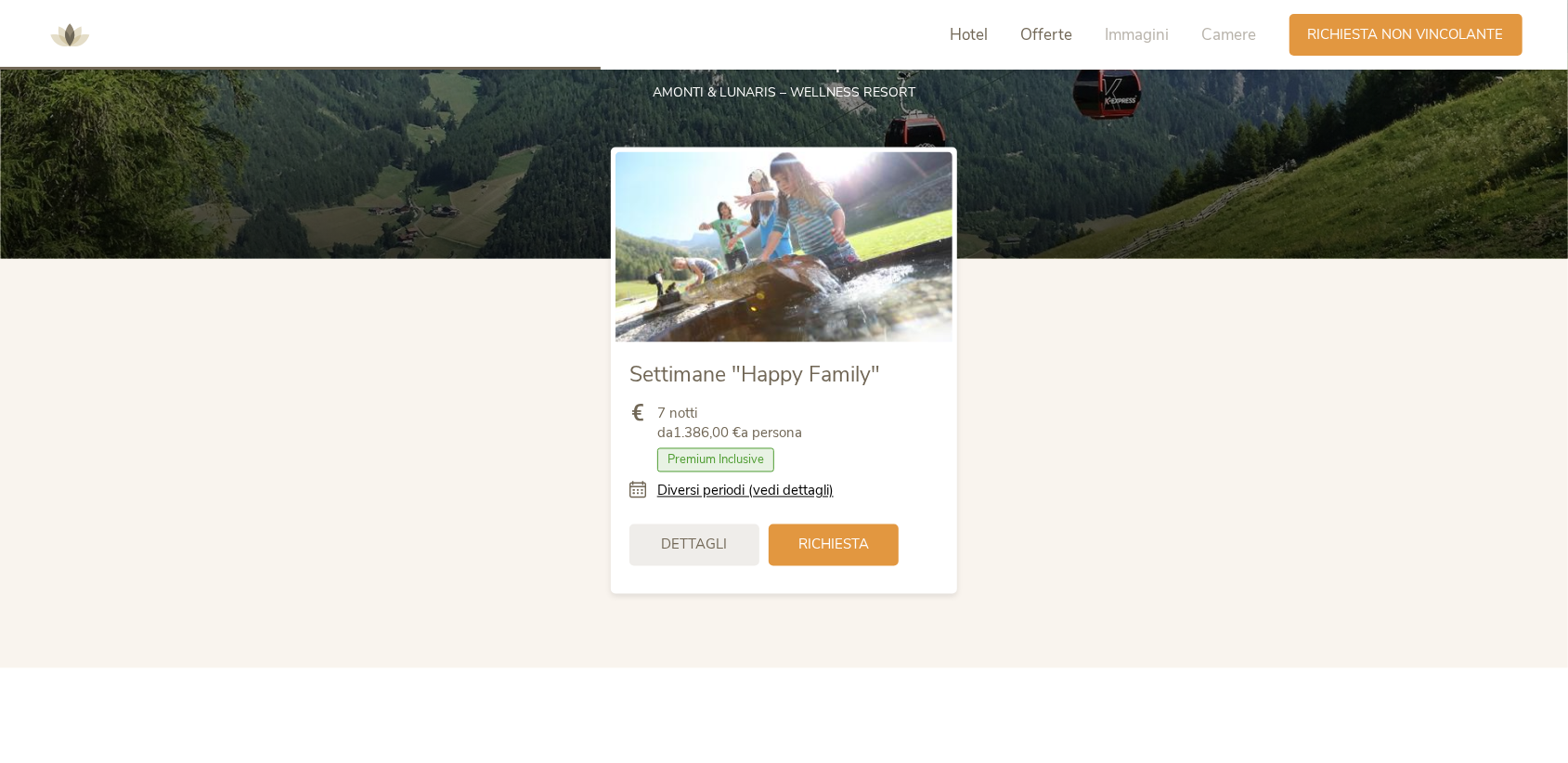
click at [961, 35] on span "Hotel" at bounding box center [969, 35] width 38 height 21
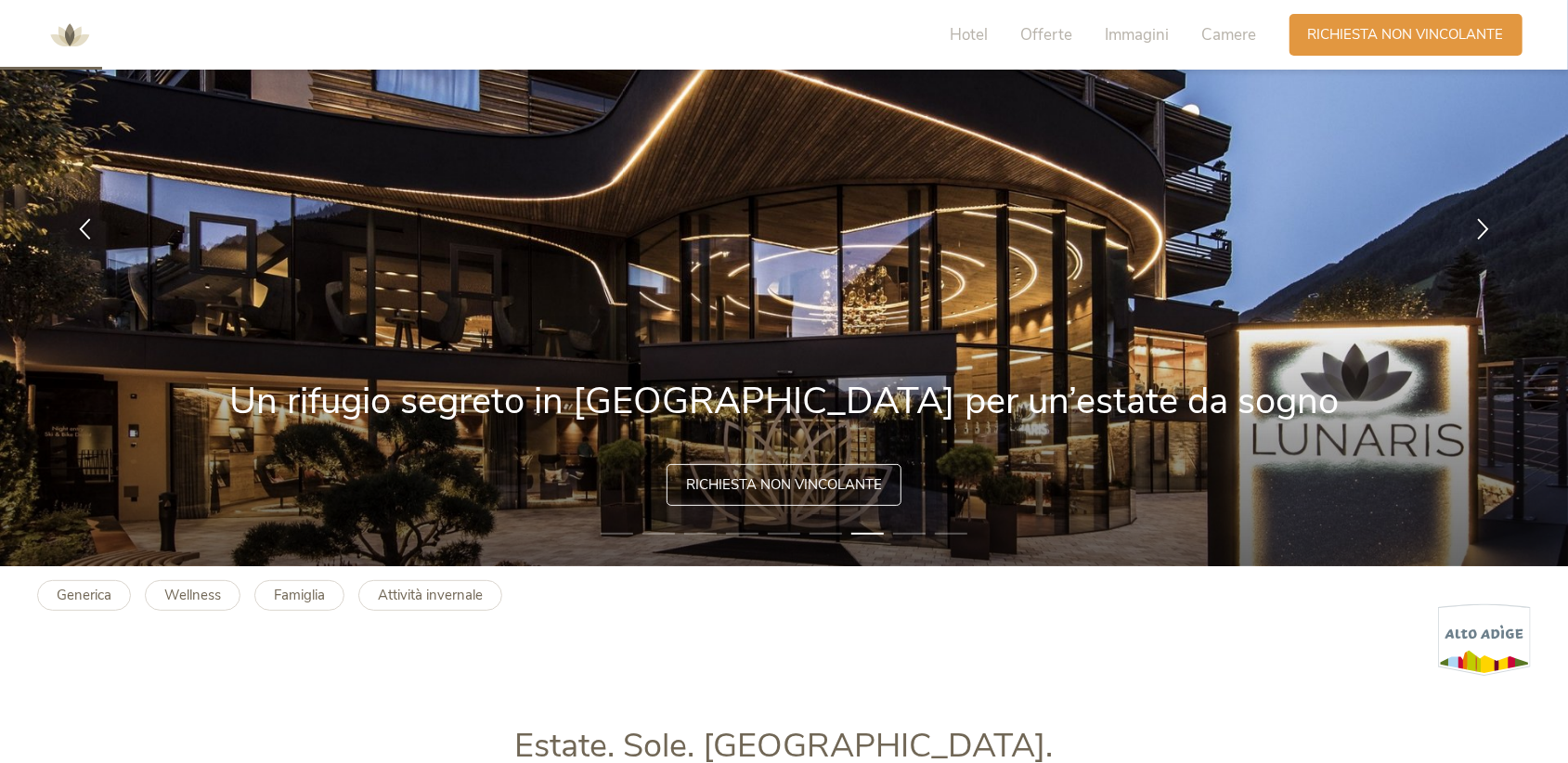
scroll to position [0, 0]
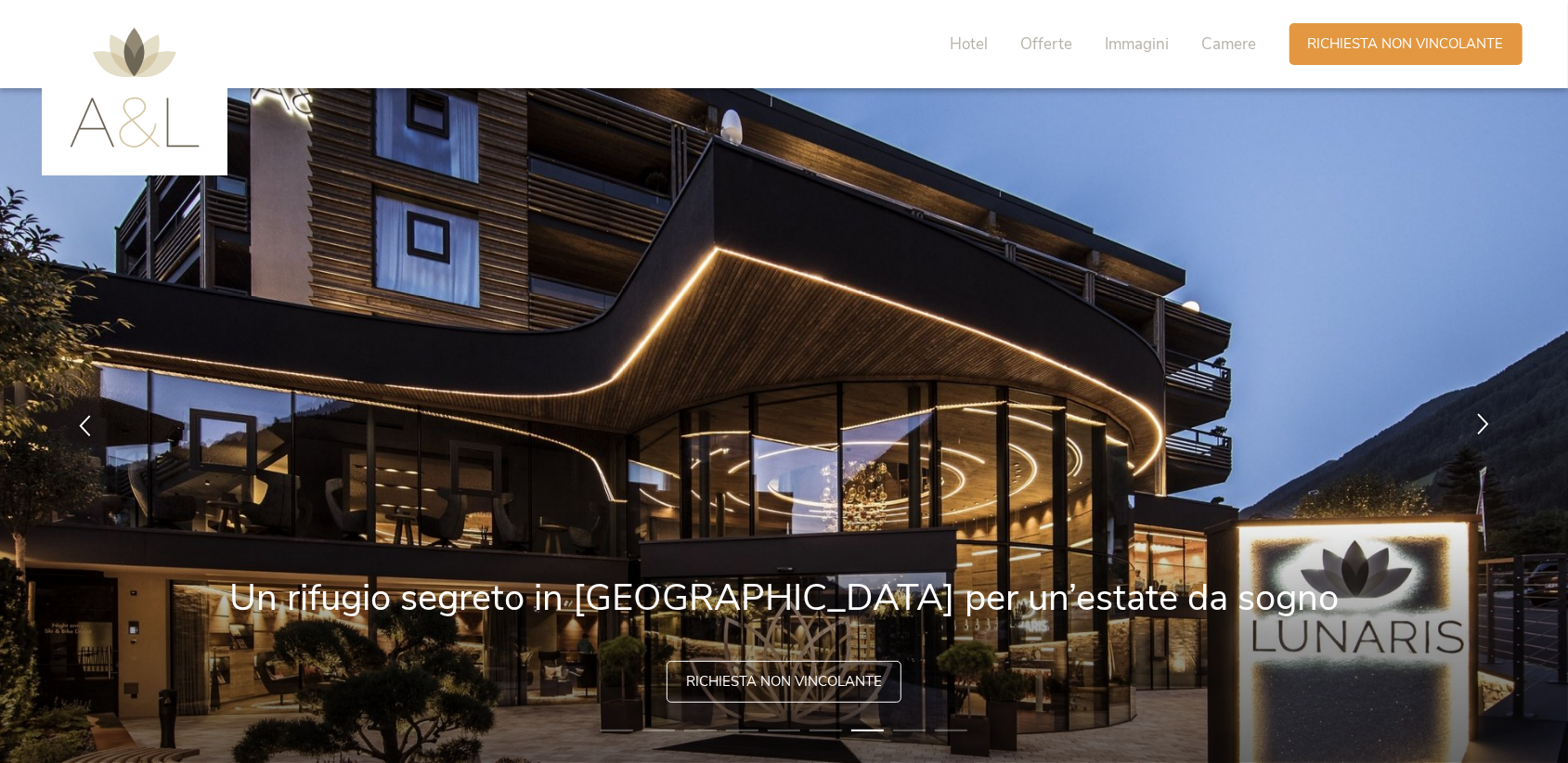
click at [1484, 438] on div at bounding box center [1483, 426] width 58 height 58
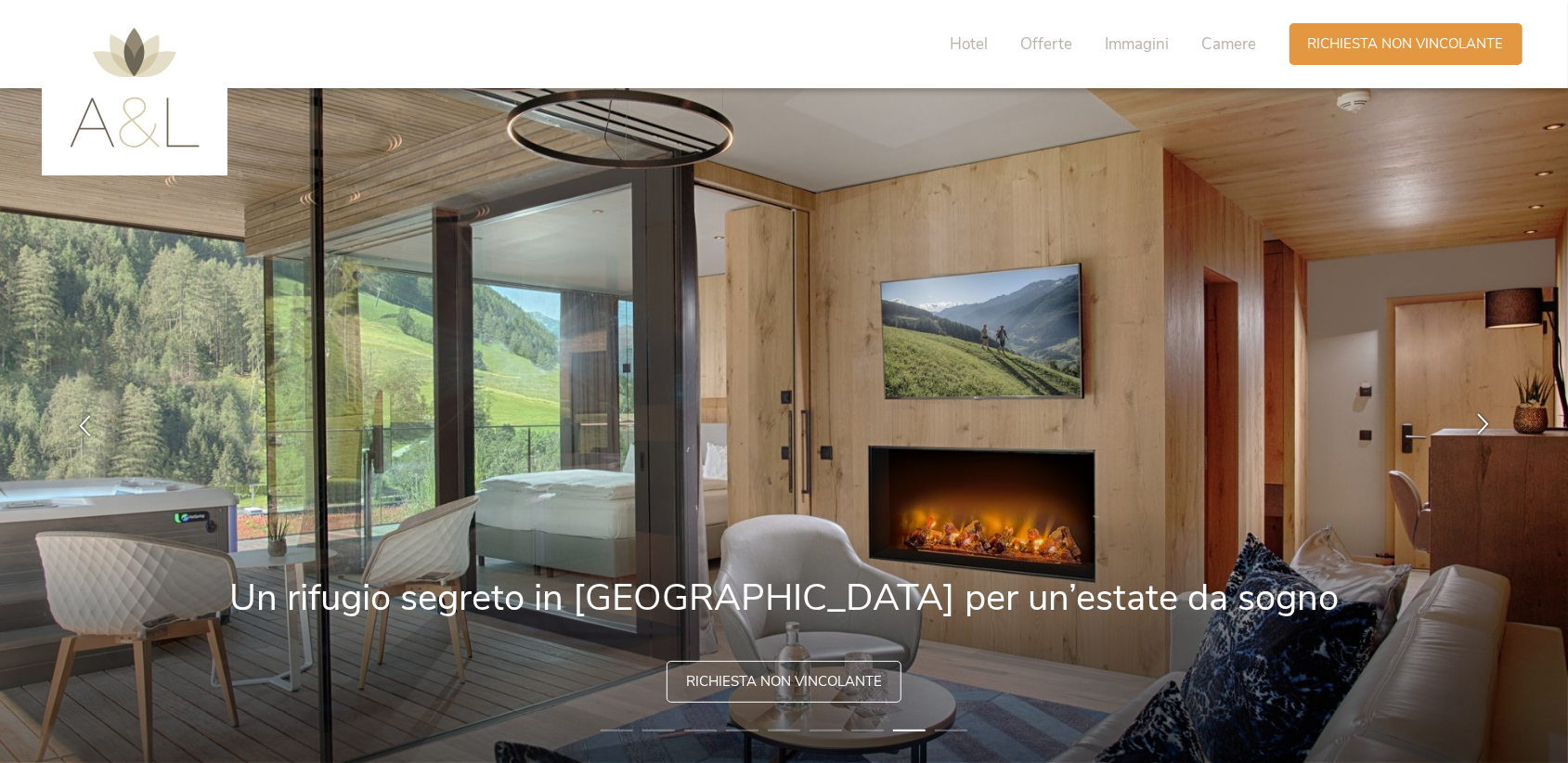
click at [1484, 438] on div at bounding box center [1483, 426] width 58 height 58
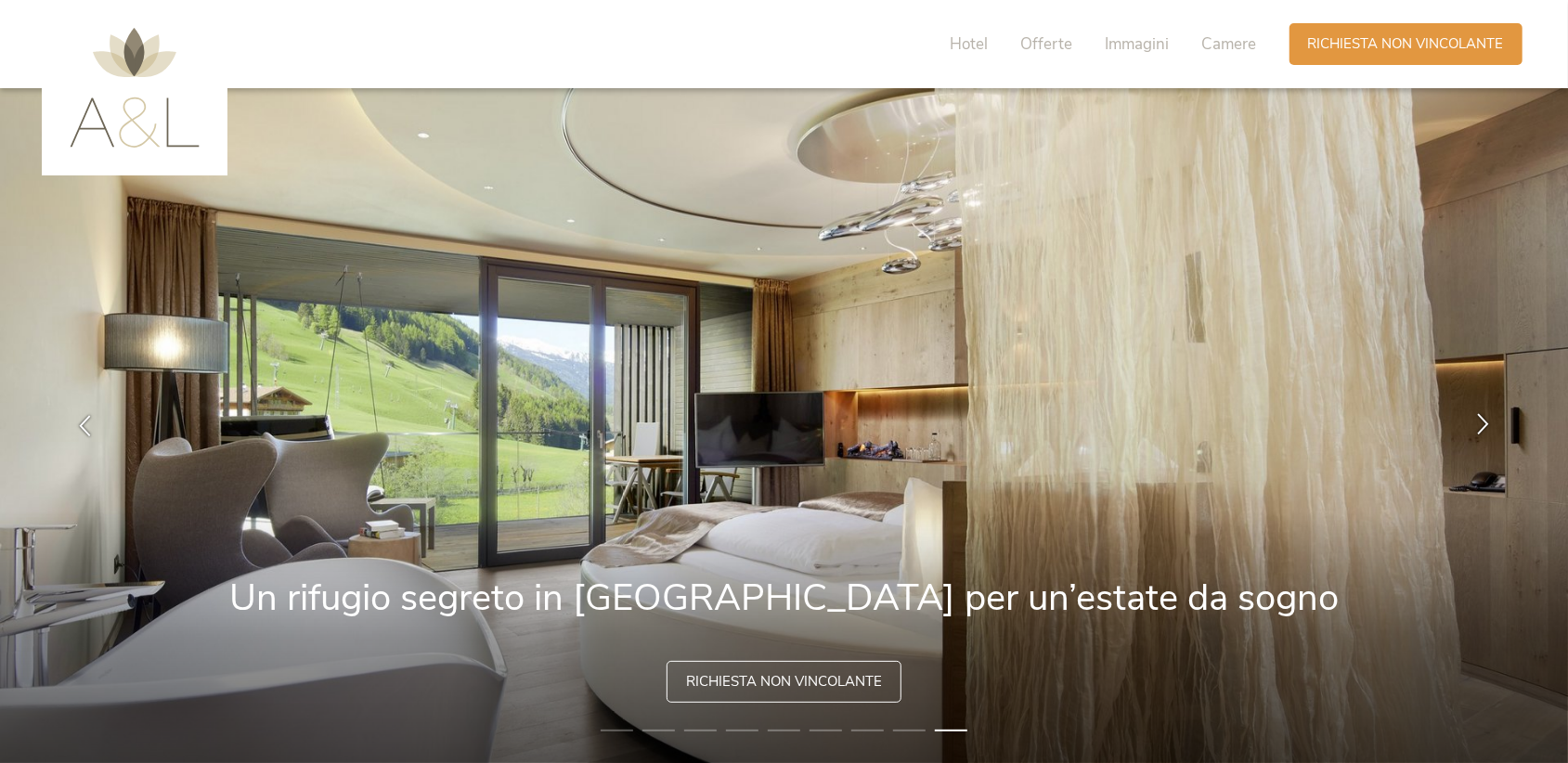
click at [1484, 438] on div at bounding box center [1483, 426] width 58 height 58
click at [1474, 438] on div at bounding box center [1483, 426] width 58 height 58
